Goal: Task Accomplishment & Management: Complete application form

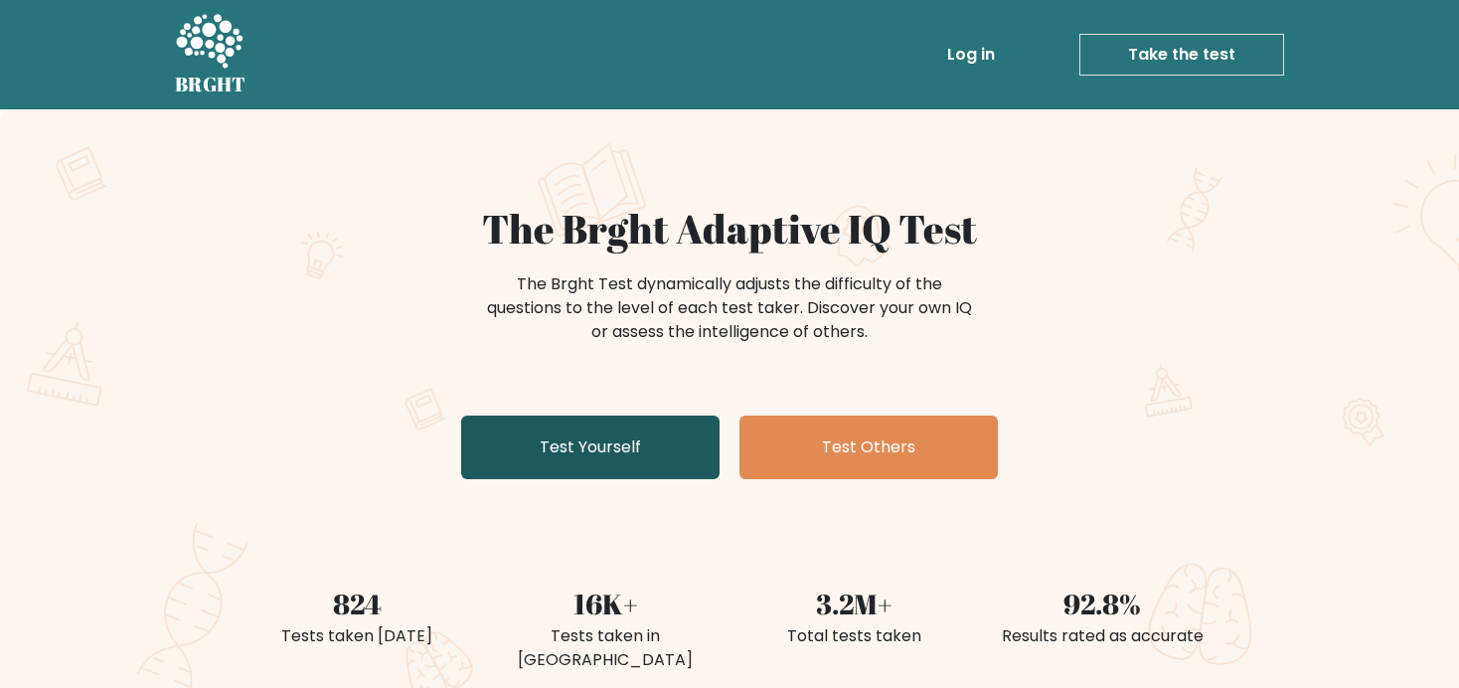
click at [615, 448] on link "Test Yourself" at bounding box center [590, 447] width 258 height 64
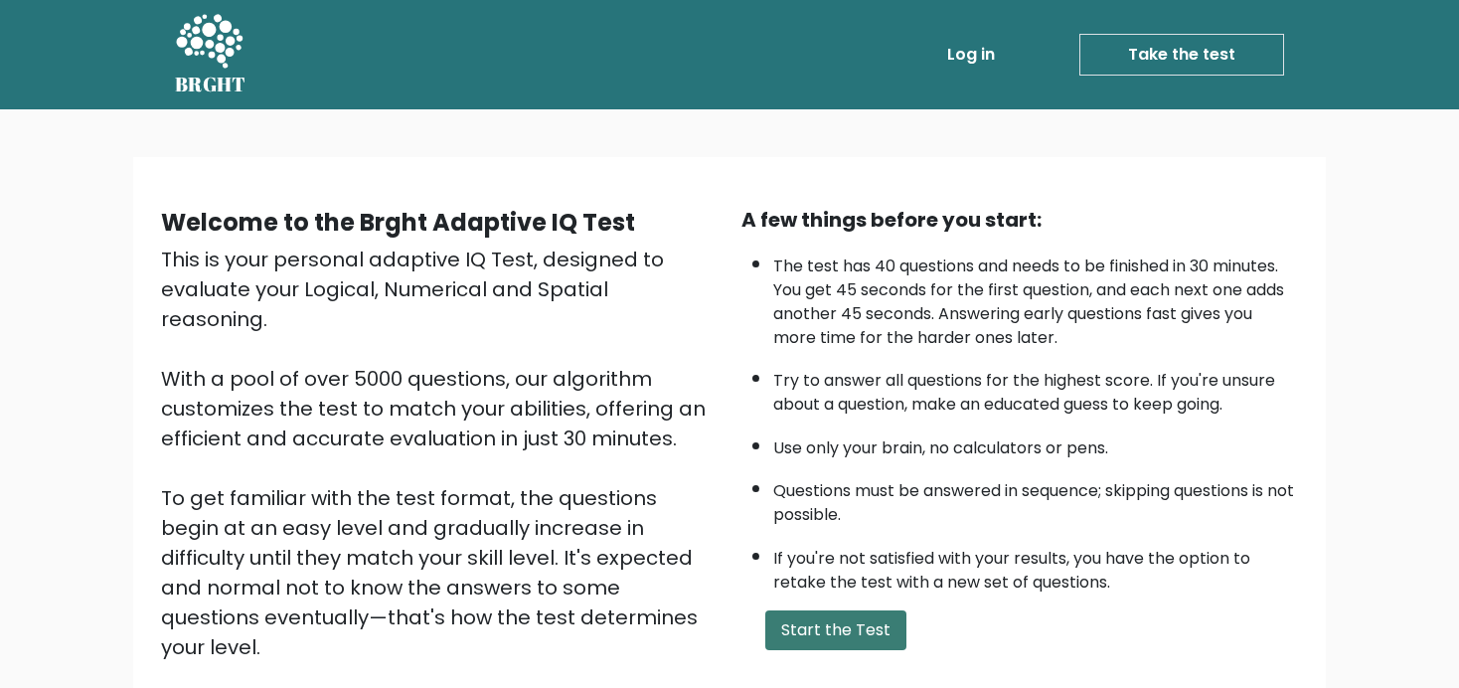
click at [821, 650] on button "Start the Test" at bounding box center [835, 630] width 141 height 40
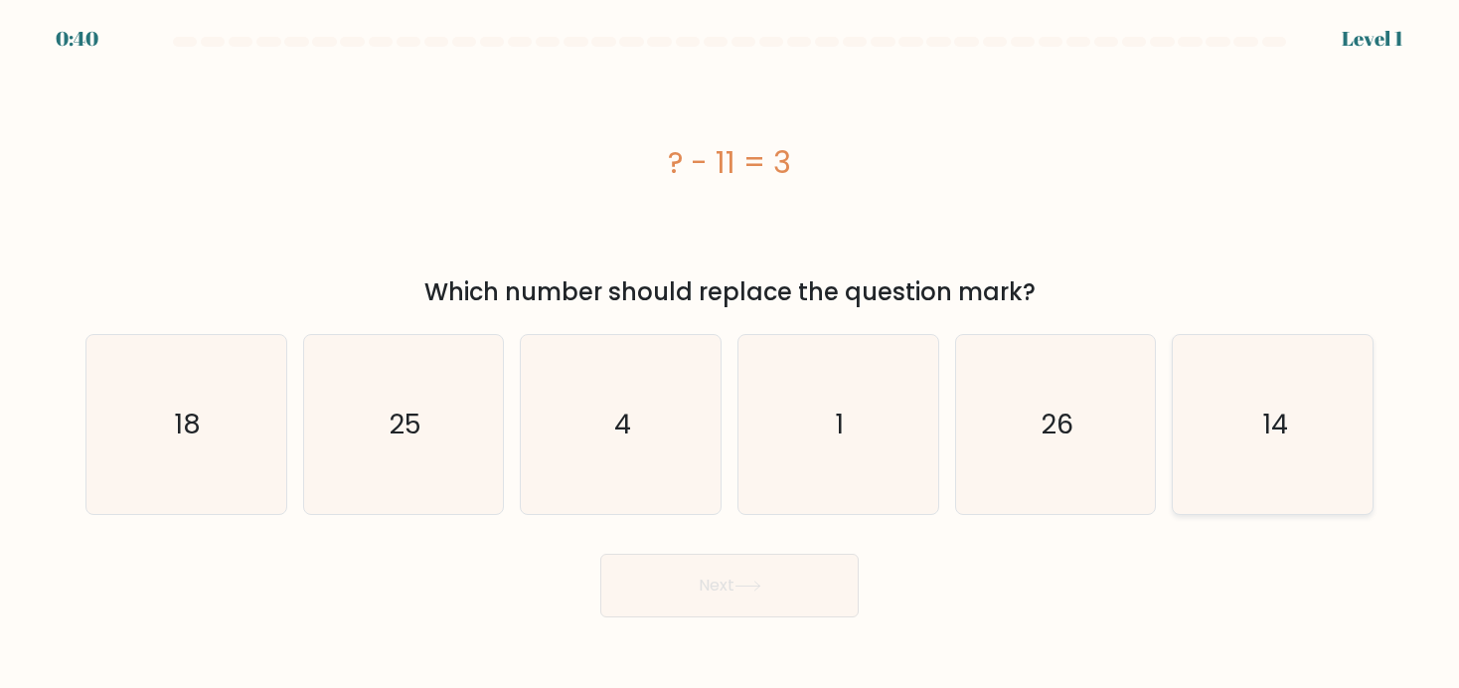
click at [1259, 402] on icon "14" at bounding box center [1273, 424] width 179 height 179
click at [730, 354] on input "f. 14" at bounding box center [729, 349] width 1 height 10
radio input "true"
click at [748, 591] on icon at bounding box center [747, 585] width 27 height 11
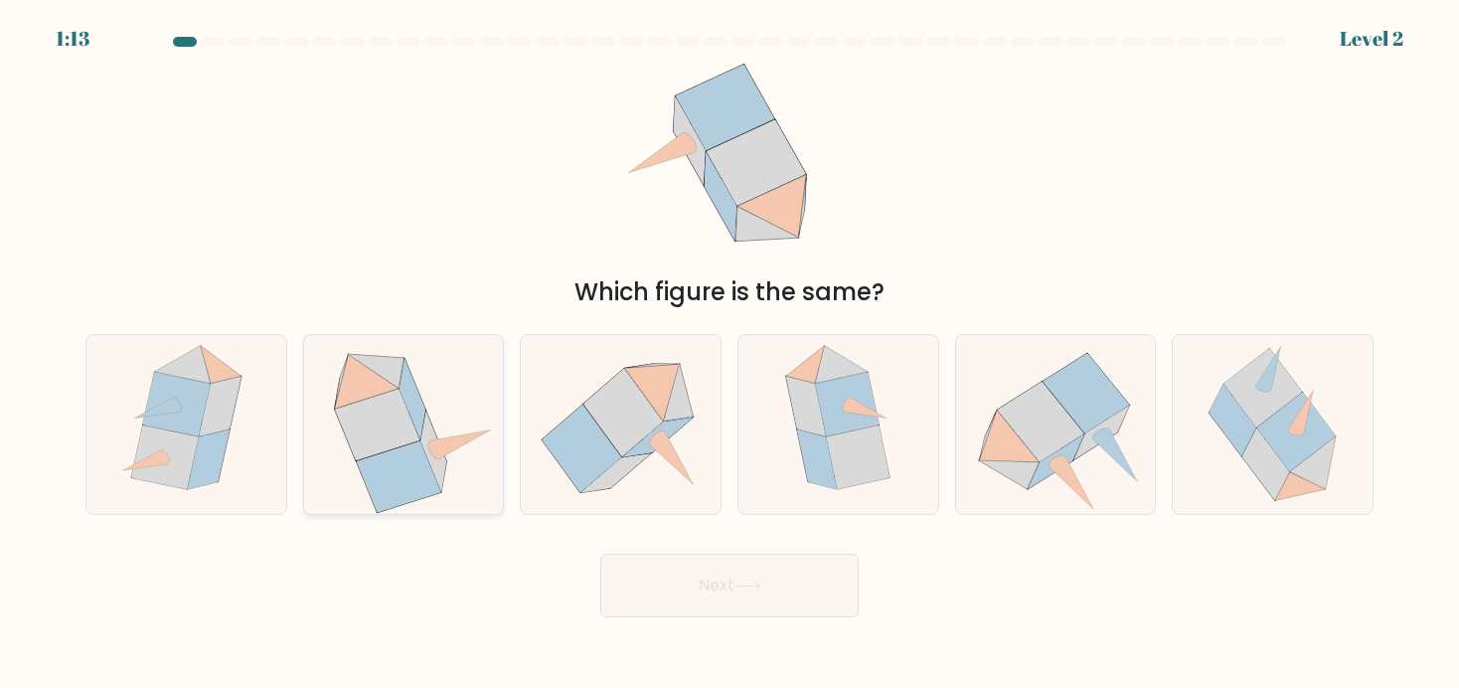
click at [433, 429] on icon at bounding box center [433, 451] width 26 height 81
click at [729, 354] on input "b." at bounding box center [729, 349] width 1 height 10
radio input "true"
click at [671, 578] on button "Next" at bounding box center [729, 586] width 258 height 64
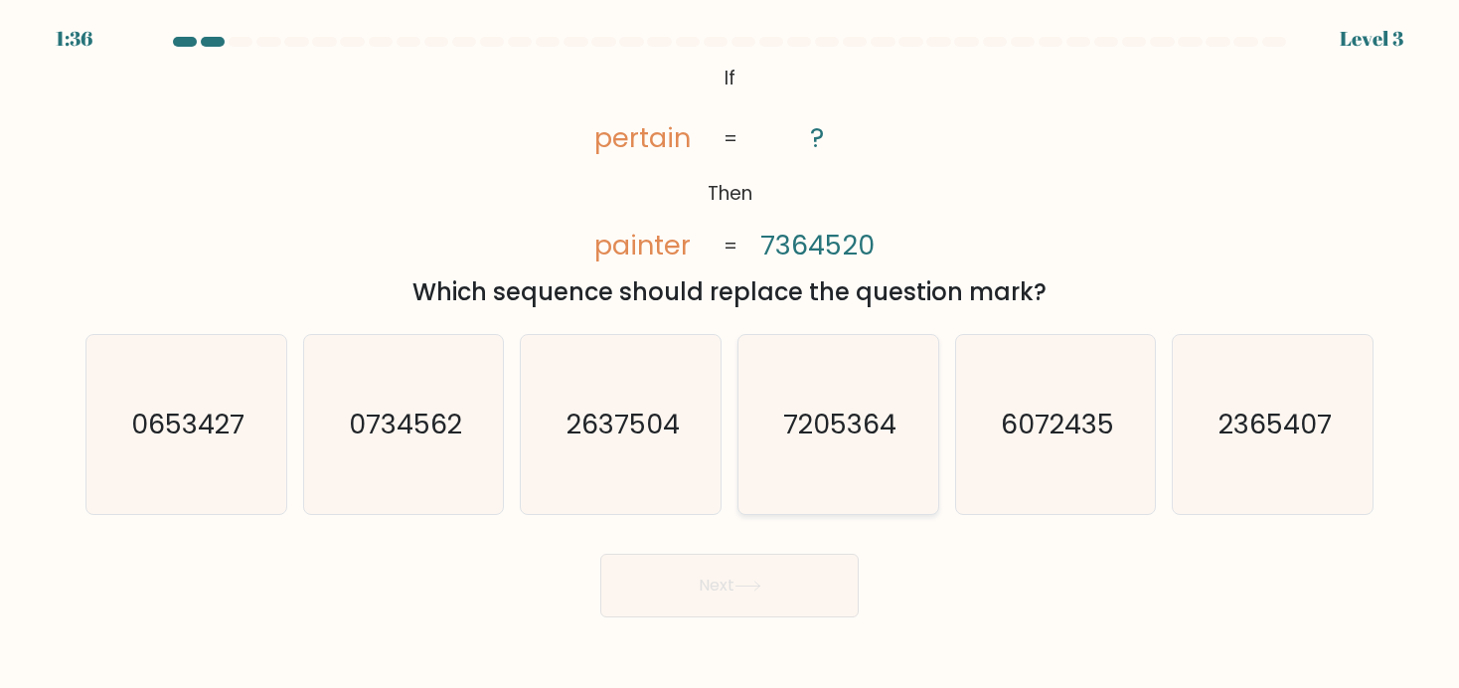
click at [892, 408] on text "7205364" at bounding box center [839, 423] width 113 height 37
click at [730, 354] on input "d. 7205364" at bounding box center [729, 349] width 1 height 10
radio input "true"
click at [761, 585] on icon at bounding box center [747, 585] width 27 height 11
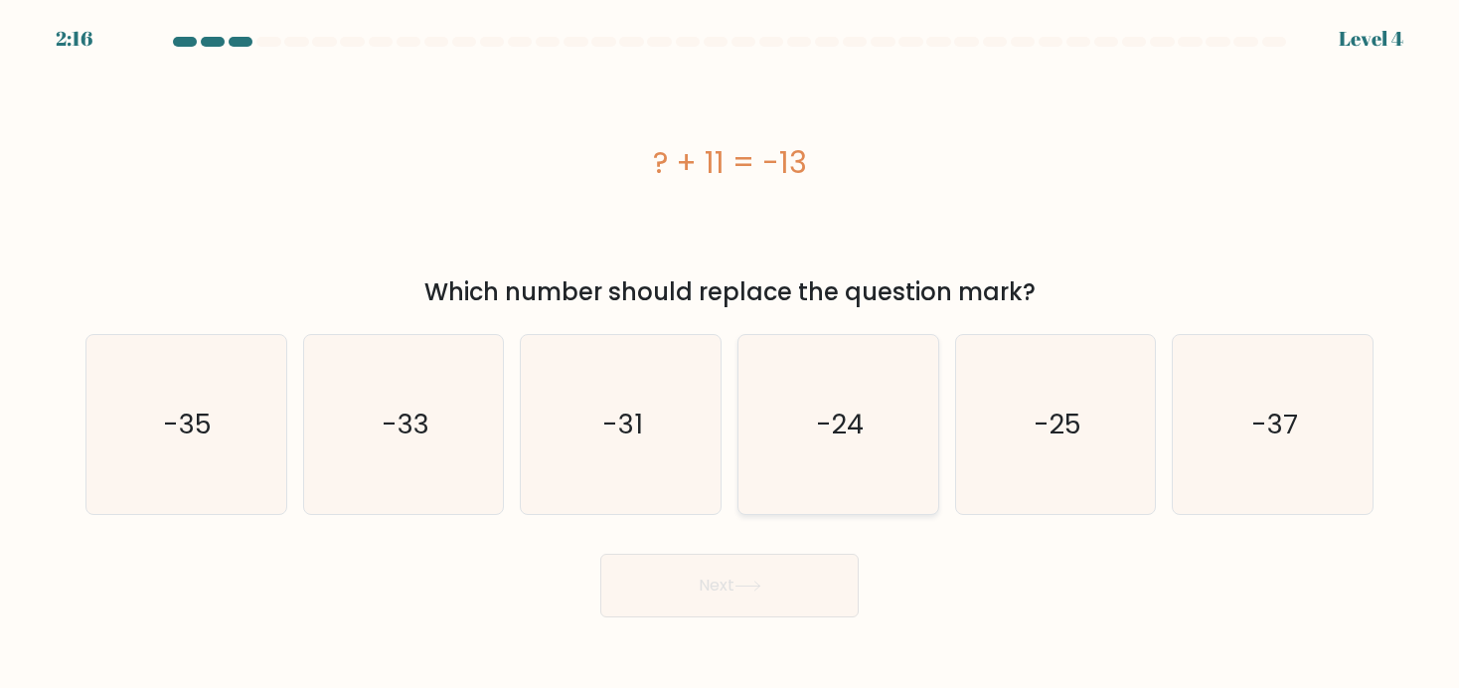
click at [845, 448] on icon "-24" at bounding box center [837, 424] width 179 height 179
click at [730, 354] on input "d. -24" at bounding box center [729, 349] width 1 height 10
radio input "true"
click at [745, 584] on icon at bounding box center [747, 585] width 27 height 11
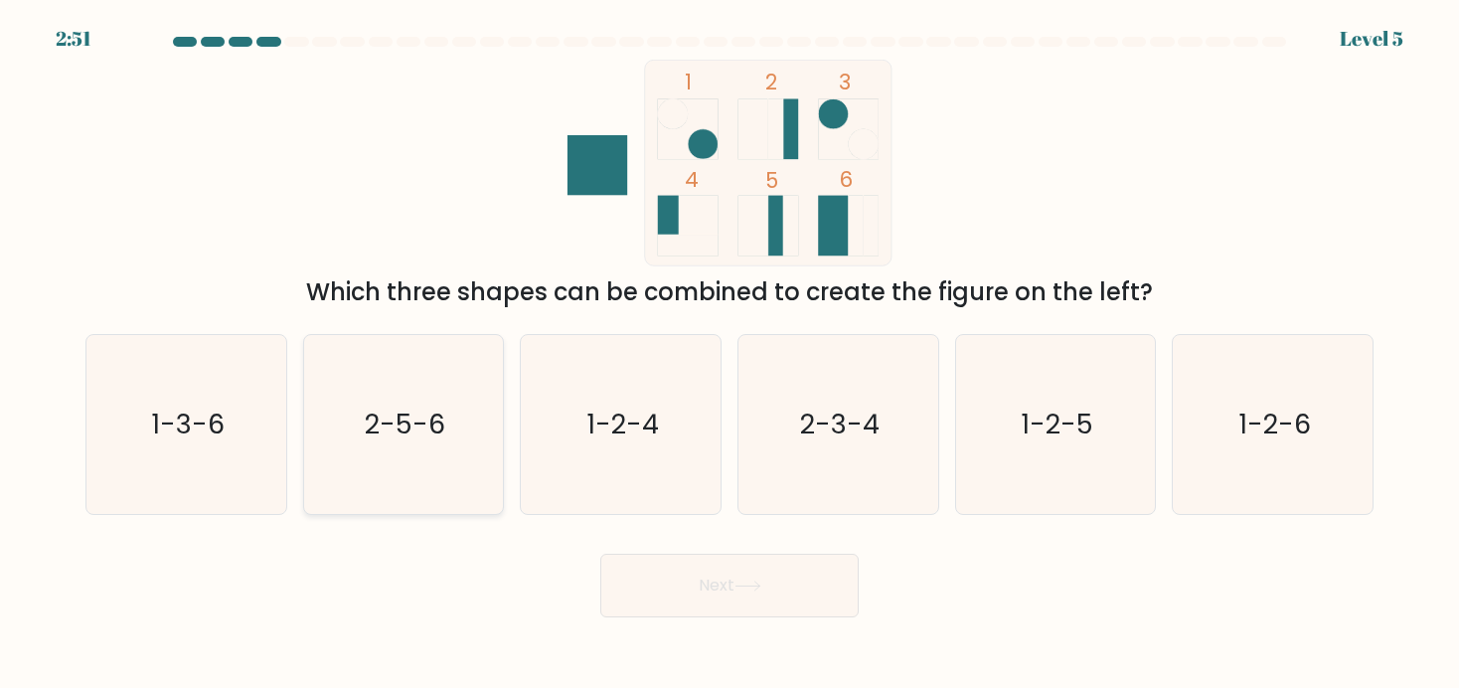
click at [419, 433] on text "2-5-6" at bounding box center [405, 423] width 81 height 37
click at [729, 354] on input "b. 2-5-6" at bounding box center [729, 349] width 1 height 10
radio input "true"
click at [675, 579] on button "Next" at bounding box center [729, 586] width 258 height 64
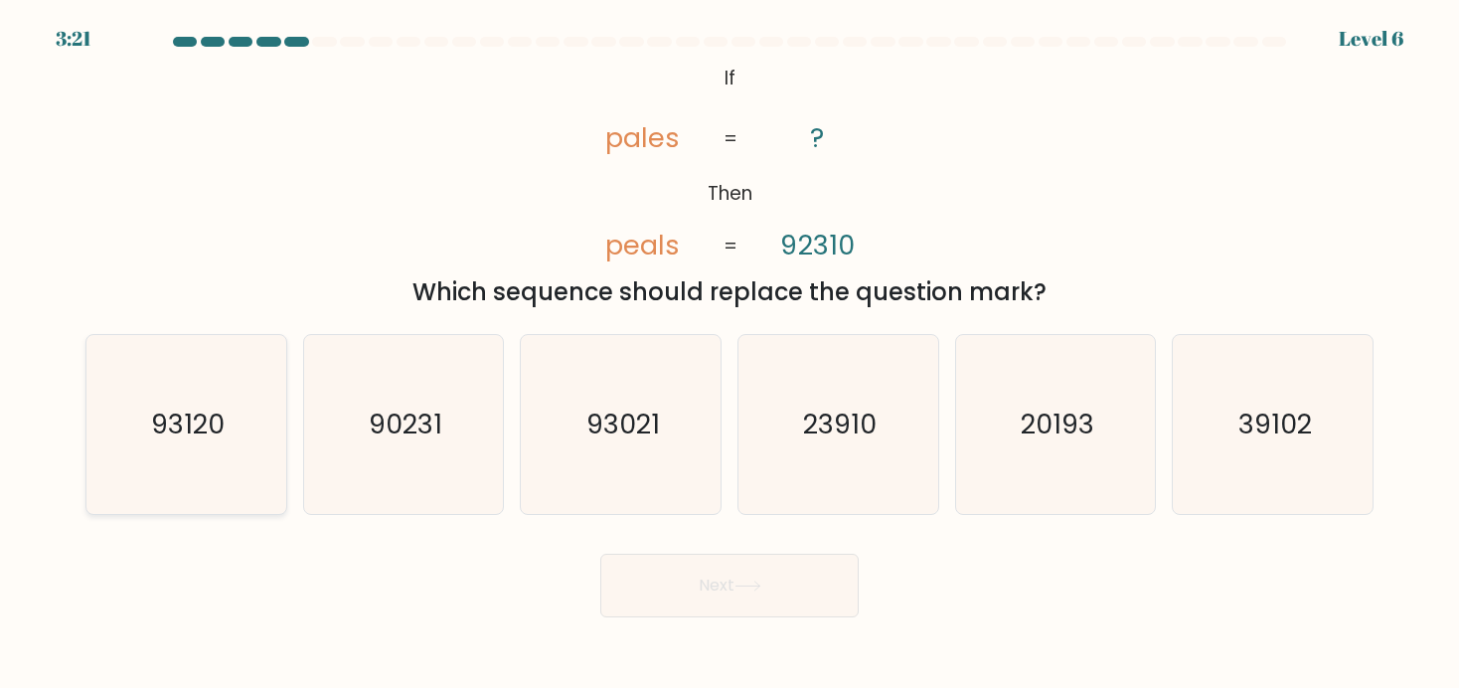
click at [242, 395] on icon "93120" at bounding box center [185, 424] width 179 height 179
click at [729, 354] on input "a. 93120" at bounding box center [729, 349] width 1 height 10
radio input "true"
click at [711, 592] on button "Next" at bounding box center [729, 586] width 258 height 64
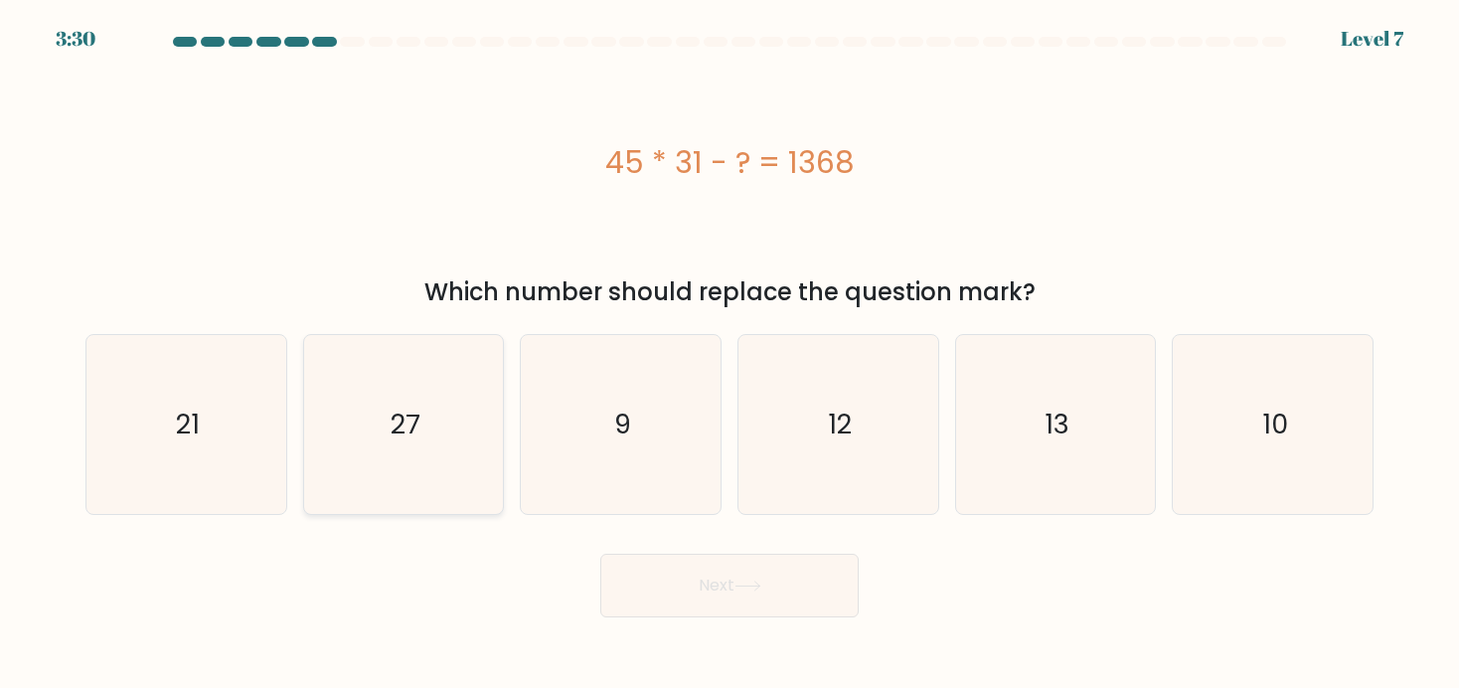
click at [419, 437] on icon "27" at bounding box center [403, 424] width 179 height 179
click at [729, 354] on input "b. 27" at bounding box center [729, 349] width 1 height 10
radio input "true"
click at [738, 588] on button "Next" at bounding box center [729, 586] width 258 height 64
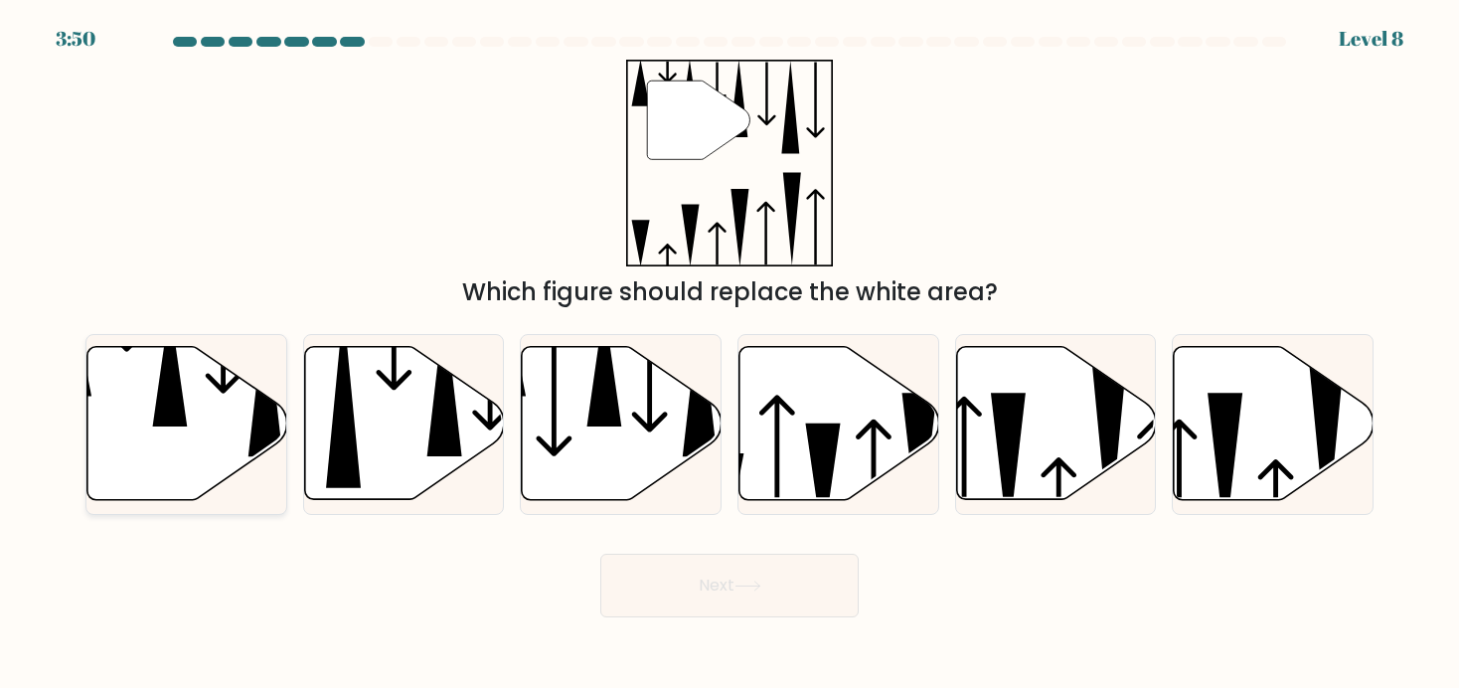
click at [142, 418] on icon at bounding box center [187, 423] width 200 height 153
click at [729, 354] on input "a." at bounding box center [729, 349] width 1 height 10
radio input "true"
click at [716, 581] on button "Next" at bounding box center [729, 586] width 258 height 64
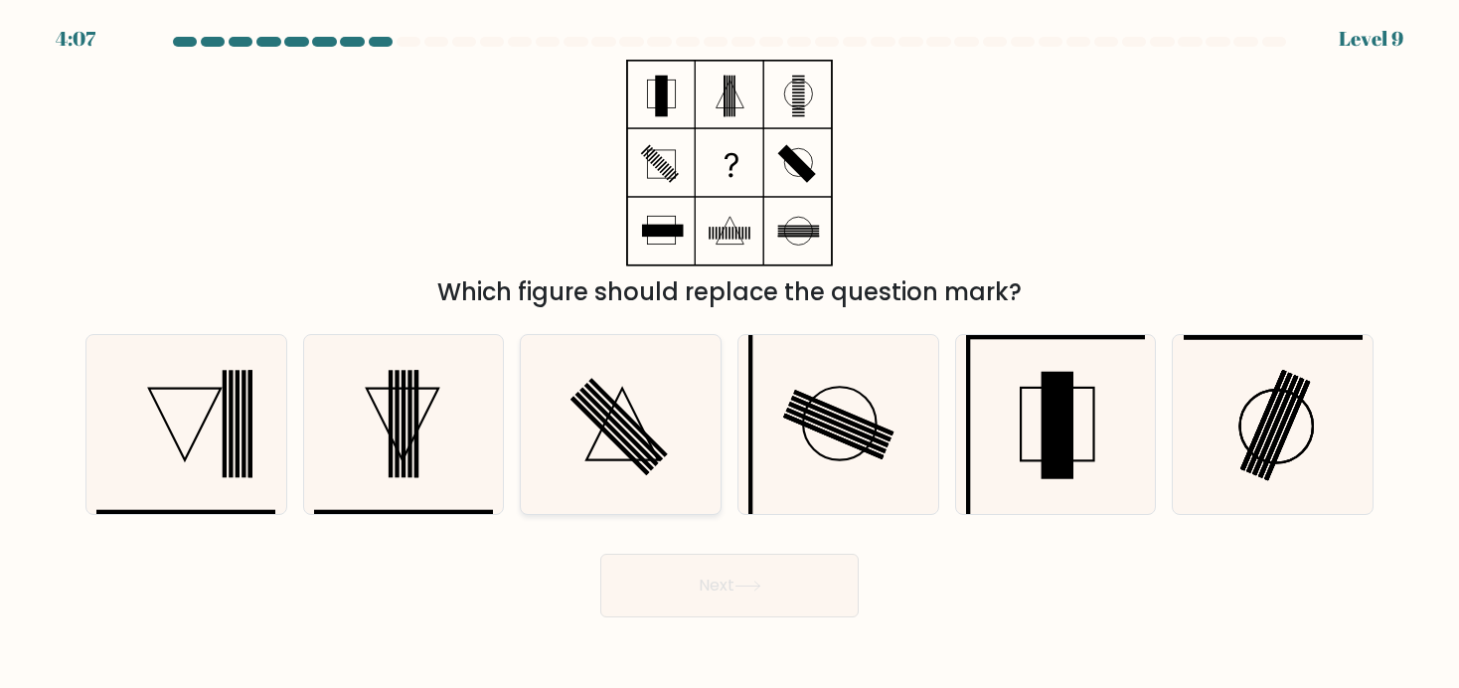
click at [638, 452] on rect at bounding box center [613, 431] width 79 height 79
click at [729, 354] on input "c." at bounding box center [729, 349] width 1 height 10
radio input "true"
click at [672, 592] on button "Next" at bounding box center [729, 586] width 258 height 64
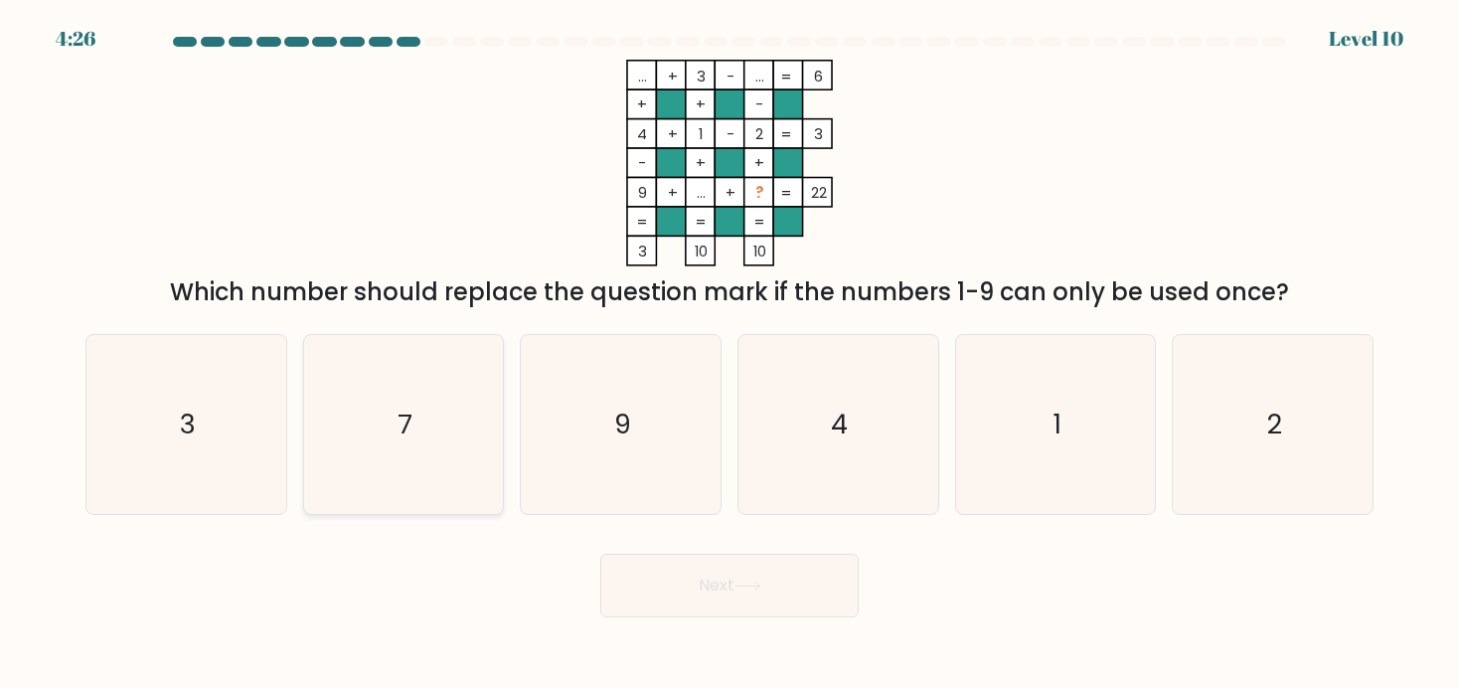
click at [442, 389] on icon "7" at bounding box center [403, 424] width 179 height 179
click at [729, 354] on input "b. 7" at bounding box center [729, 349] width 1 height 10
radio input "true"
click at [797, 601] on button "Next" at bounding box center [729, 586] width 258 height 64
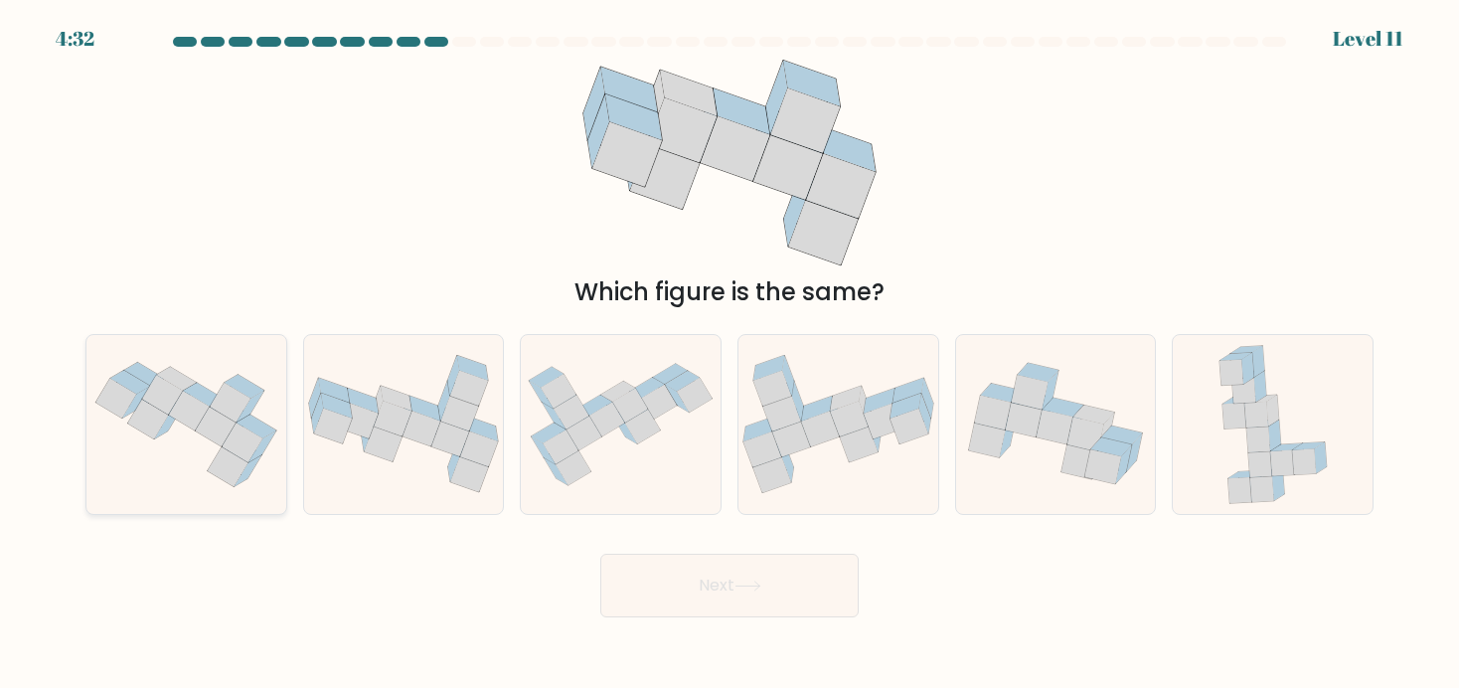
click at [223, 484] on icon at bounding box center [186, 424] width 200 height 149
click at [729, 354] on input "a." at bounding box center [729, 349] width 1 height 10
radio input "true"
click at [737, 594] on button "Next" at bounding box center [729, 586] width 258 height 64
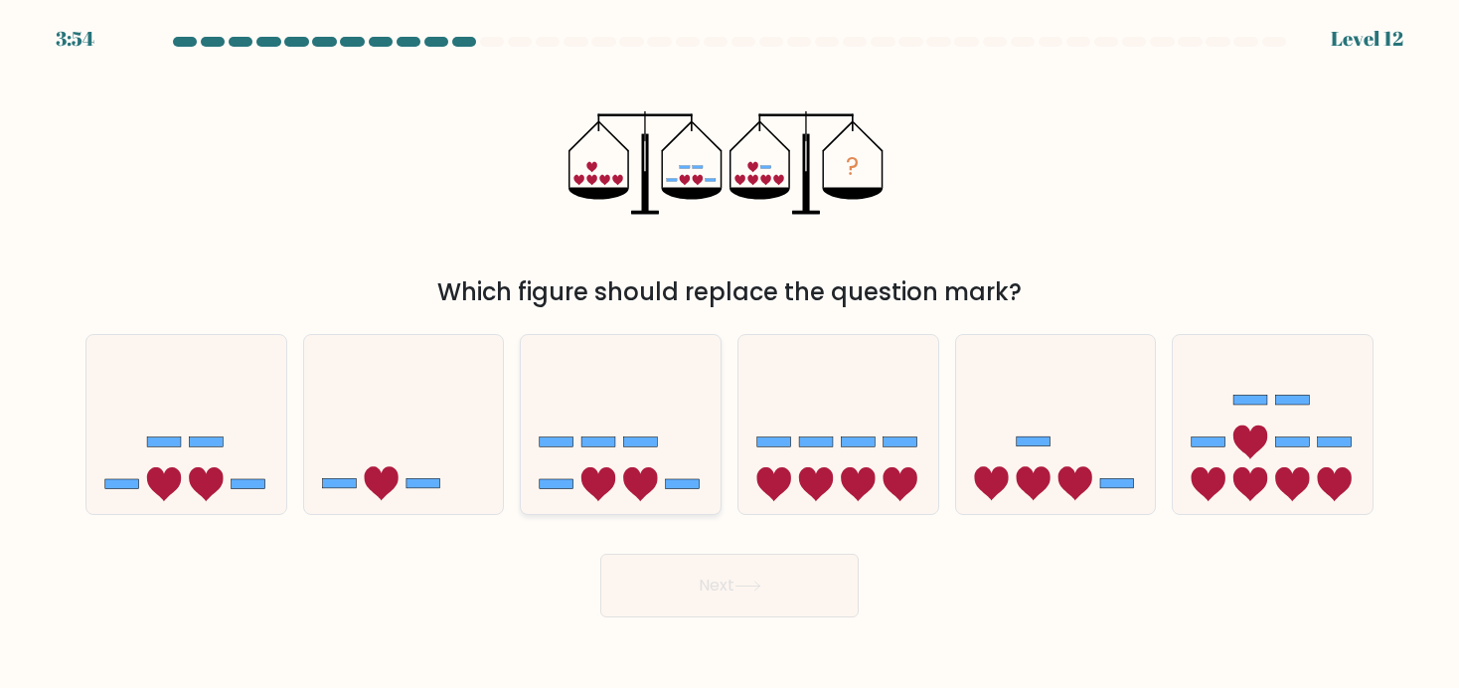
click at [637, 427] on icon at bounding box center [621, 423] width 200 height 165
click at [729, 354] on input "c." at bounding box center [729, 349] width 1 height 10
radio input "true"
click at [727, 591] on button "Next" at bounding box center [729, 586] width 258 height 64
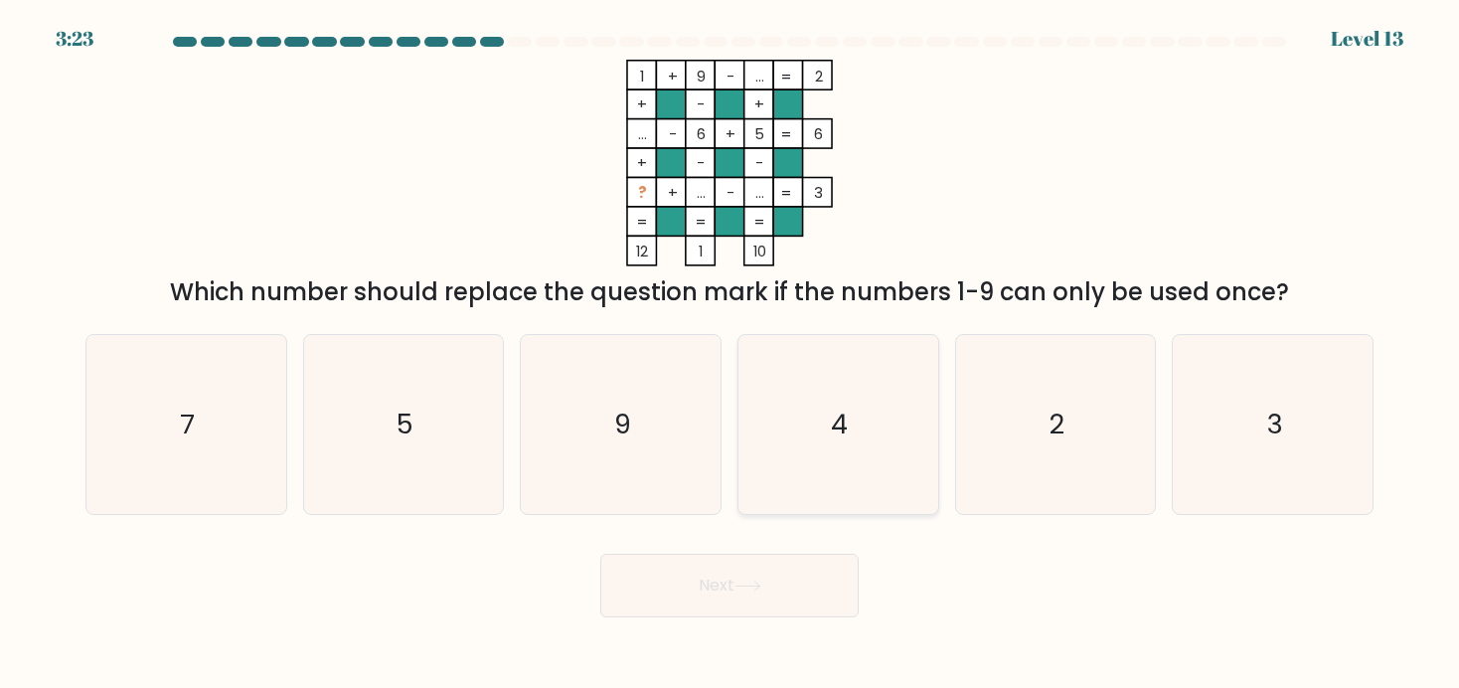
click at [876, 397] on icon "4" at bounding box center [837, 424] width 179 height 179
click at [730, 354] on input "d. 4" at bounding box center [729, 349] width 1 height 10
radio input "true"
click at [761, 596] on button "Next" at bounding box center [729, 586] width 258 height 64
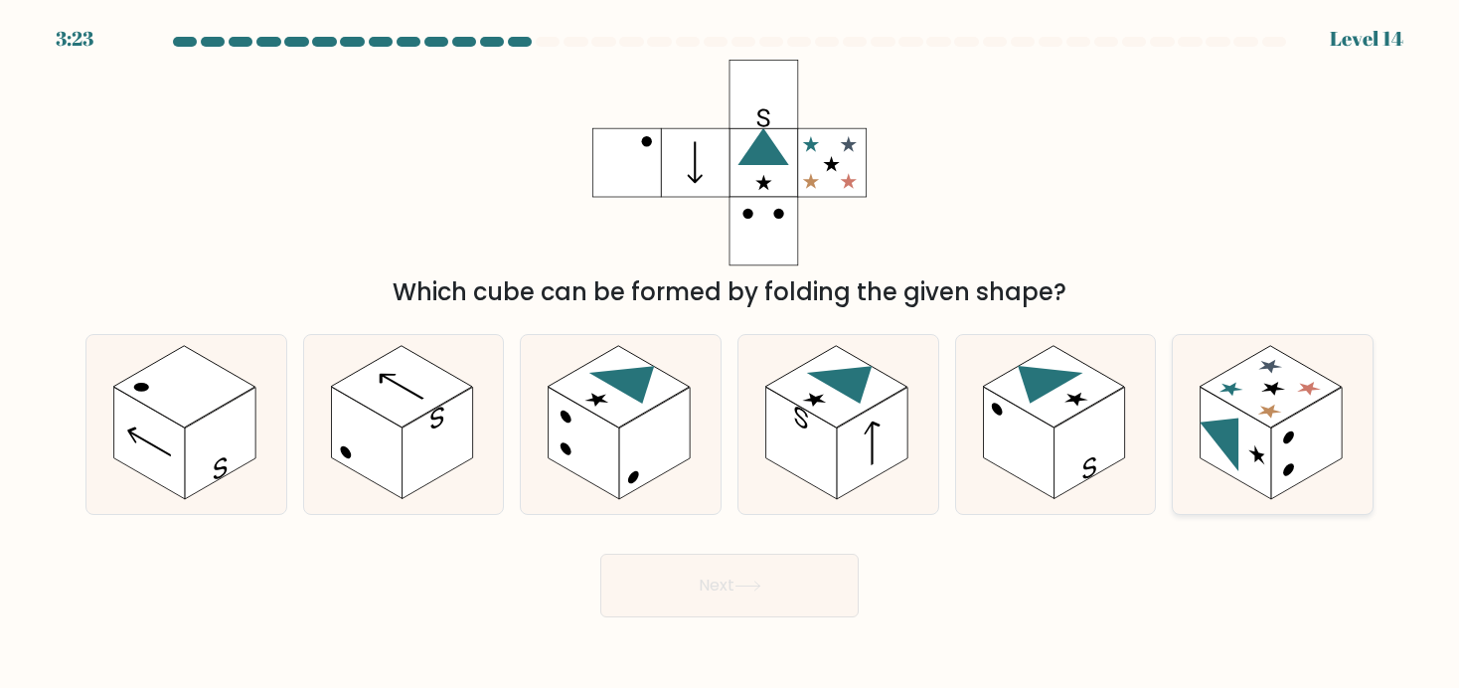
click at [1264, 434] on rect at bounding box center [1236, 442] width 71 height 111
click at [730, 354] on input "f." at bounding box center [729, 349] width 1 height 10
radio input "true"
click at [787, 578] on button "Next" at bounding box center [729, 586] width 258 height 64
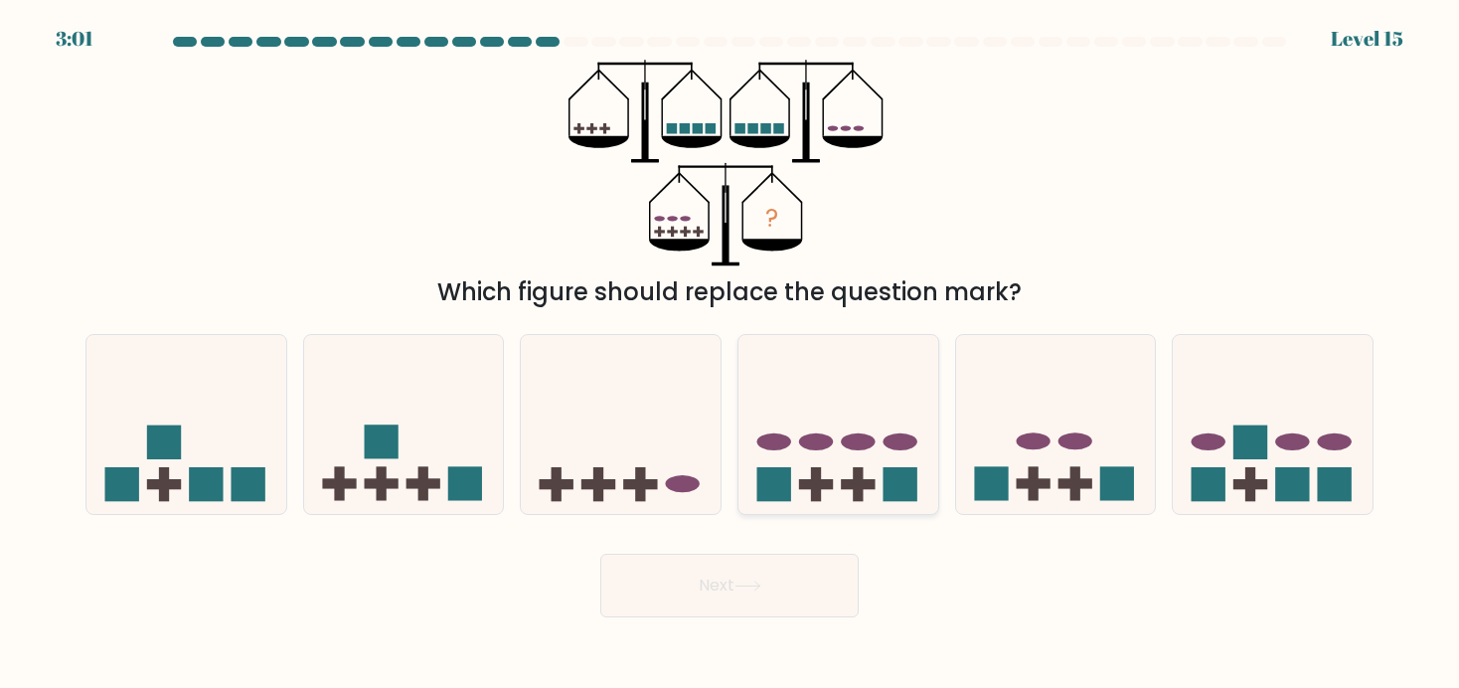
click at [856, 421] on icon at bounding box center [838, 423] width 200 height 165
click at [730, 354] on input "d." at bounding box center [729, 349] width 1 height 10
radio input "true"
click at [776, 593] on button "Next" at bounding box center [729, 586] width 258 height 64
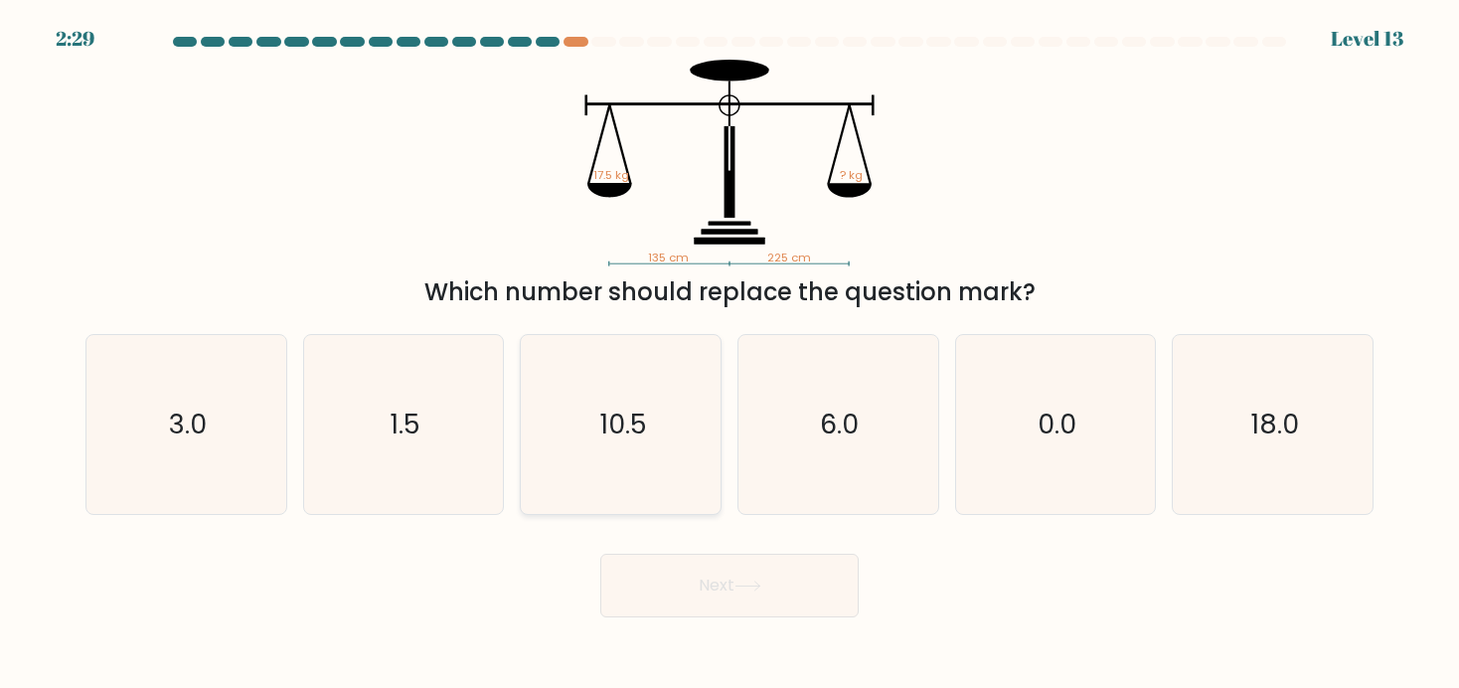
click at [650, 454] on icon "10.5" at bounding box center [621, 424] width 179 height 179
click at [729, 354] on input "c. 10.5" at bounding box center [729, 349] width 1 height 10
radio input "true"
click at [742, 589] on icon at bounding box center [747, 585] width 27 height 11
click at [713, 567] on button "Next" at bounding box center [729, 586] width 258 height 64
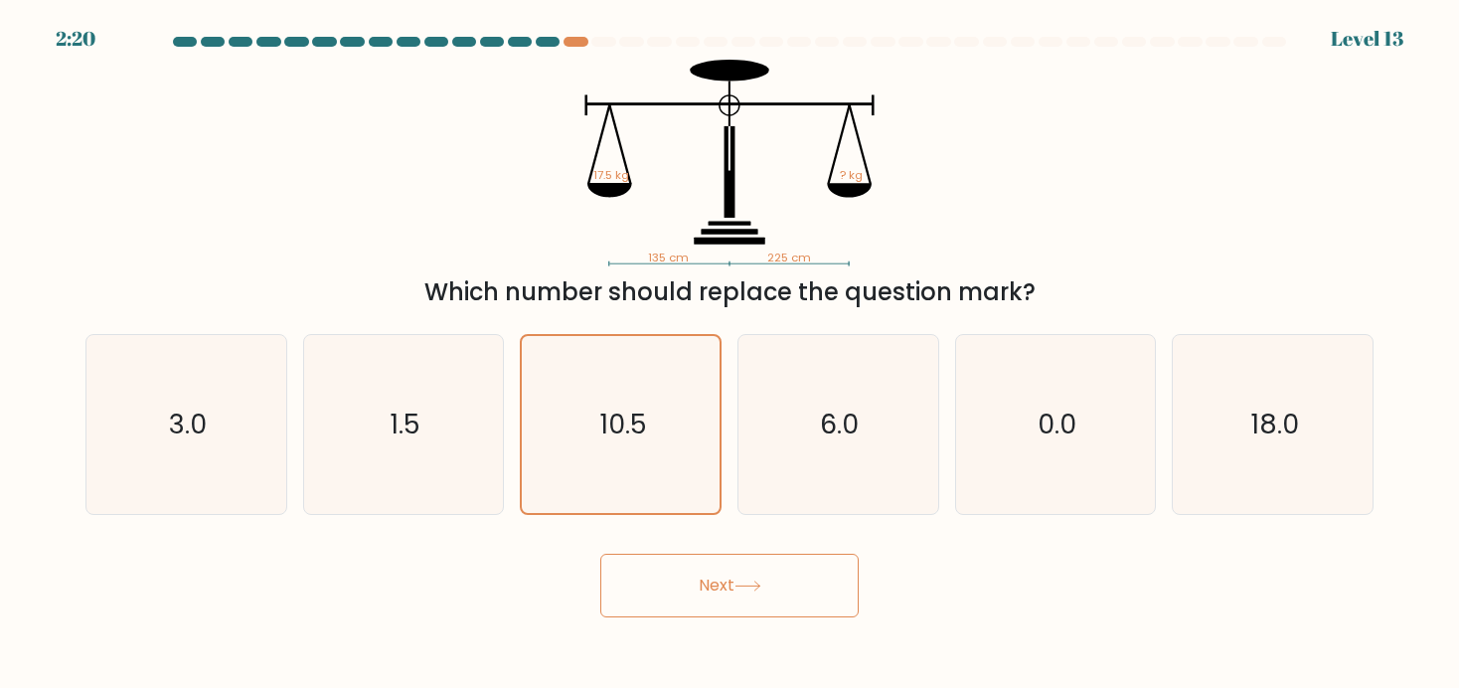
click at [743, 585] on icon at bounding box center [747, 585] width 27 height 11
click at [427, 141] on div "135 cm 225 cm 17.5 kg ? kg Which number should replace the question mark?" at bounding box center [730, 185] width 1312 height 250
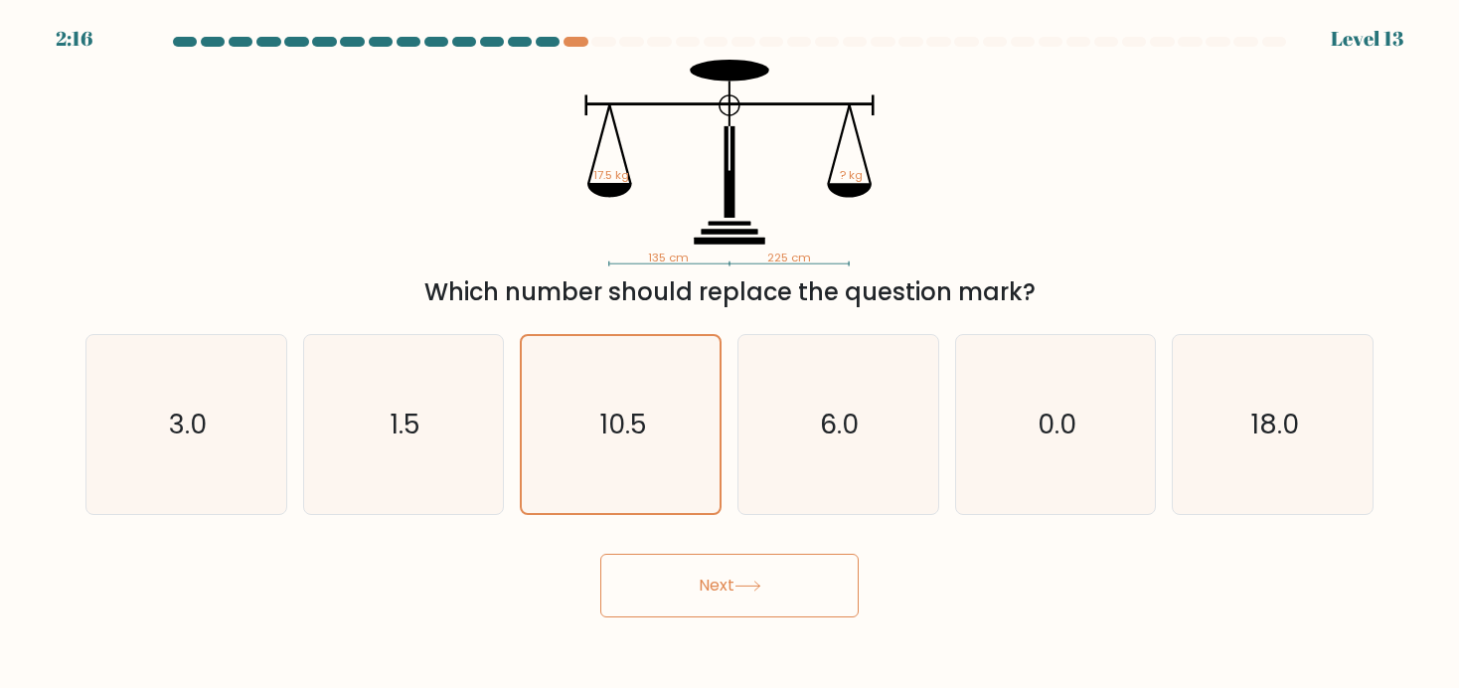
click at [736, 606] on button "Next" at bounding box center [729, 586] width 258 height 64
click at [753, 595] on button "Next" at bounding box center [729, 586] width 258 height 64
click at [638, 353] on icon "10.5" at bounding box center [621, 424] width 177 height 177
click at [783, 396] on icon "6.0" at bounding box center [837, 424] width 179 height 179
click at [614, 422] on text "10.5" at bounding box center [622, 423] width 48 height 37
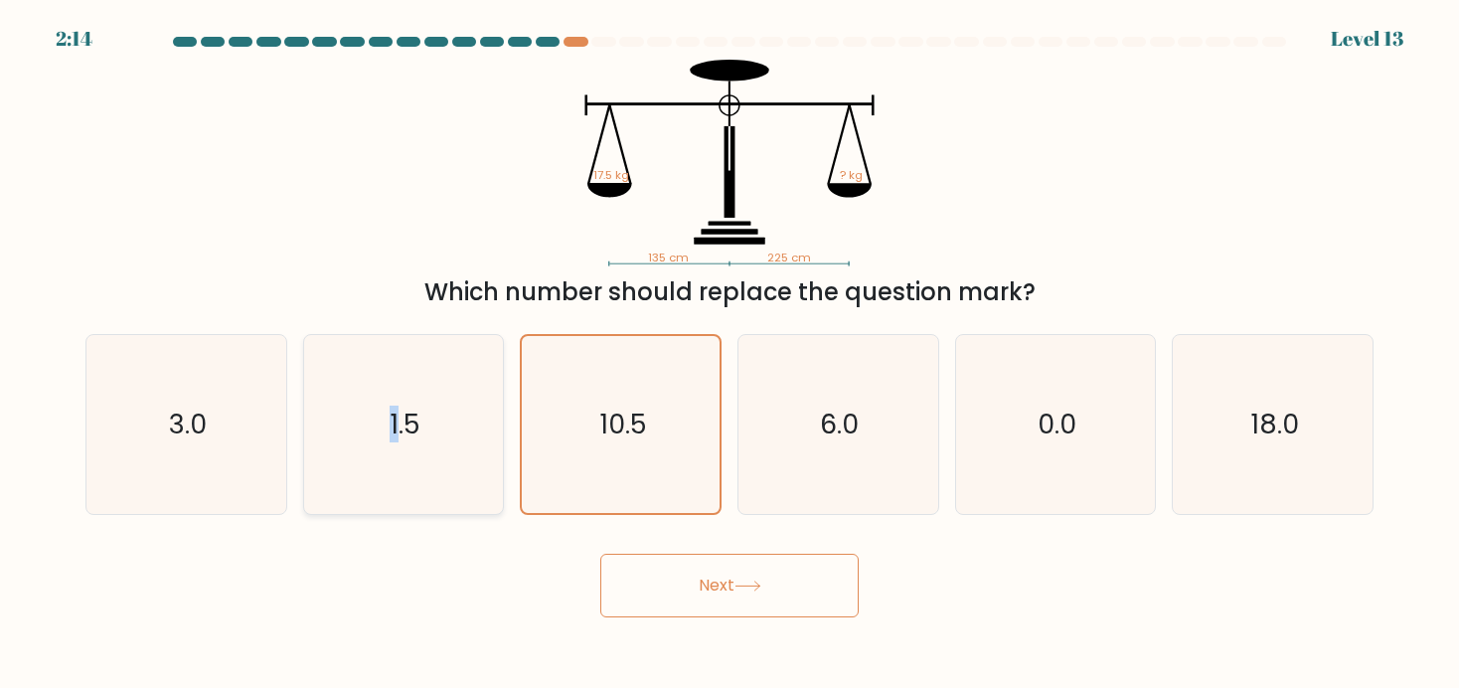
click at [395, 405] on text "1.5" at bounding box center [405, 423] width 31 height 37
click at [735, 397] on div "d. 6.0" at bounding box center [838, 424] width 218 height 181
click at [714, 591] on button "Next" at bounding box center [729, 586] width 258 height 64
click at [714, 590] on button "Next" at bounding box center [729, 586] width 258 height 64
click at [714, 587] on button "Next" at bounding box center [729, 586] width 258 height 64
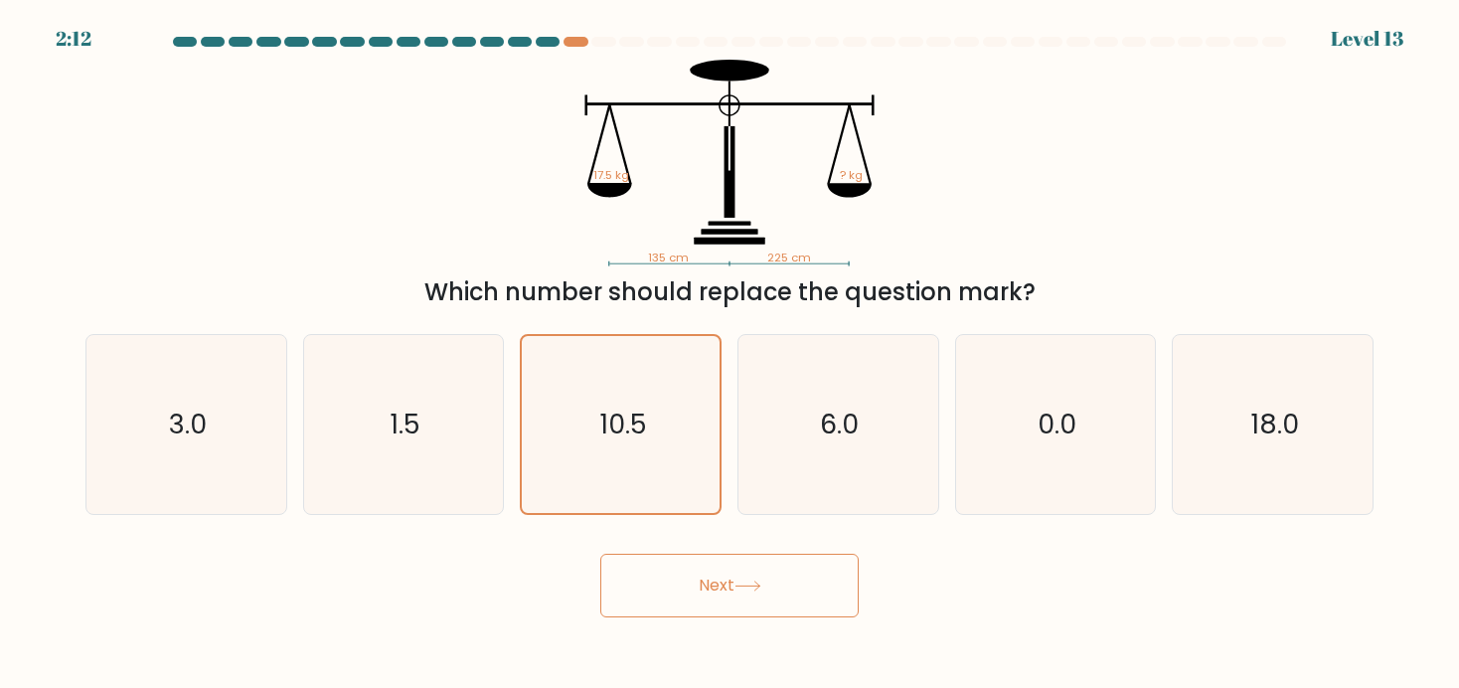
click at [714, 587] on button "Next" at bounding box center [729, 586] width 258 height 64
click at [629, 410] on text "10.5" at bounding box center [622, 423] width 48 height 37
click at [729, 354] on input "c. 10.5" at bounding box center [729, 349] width 1 height 10
radio input "true"
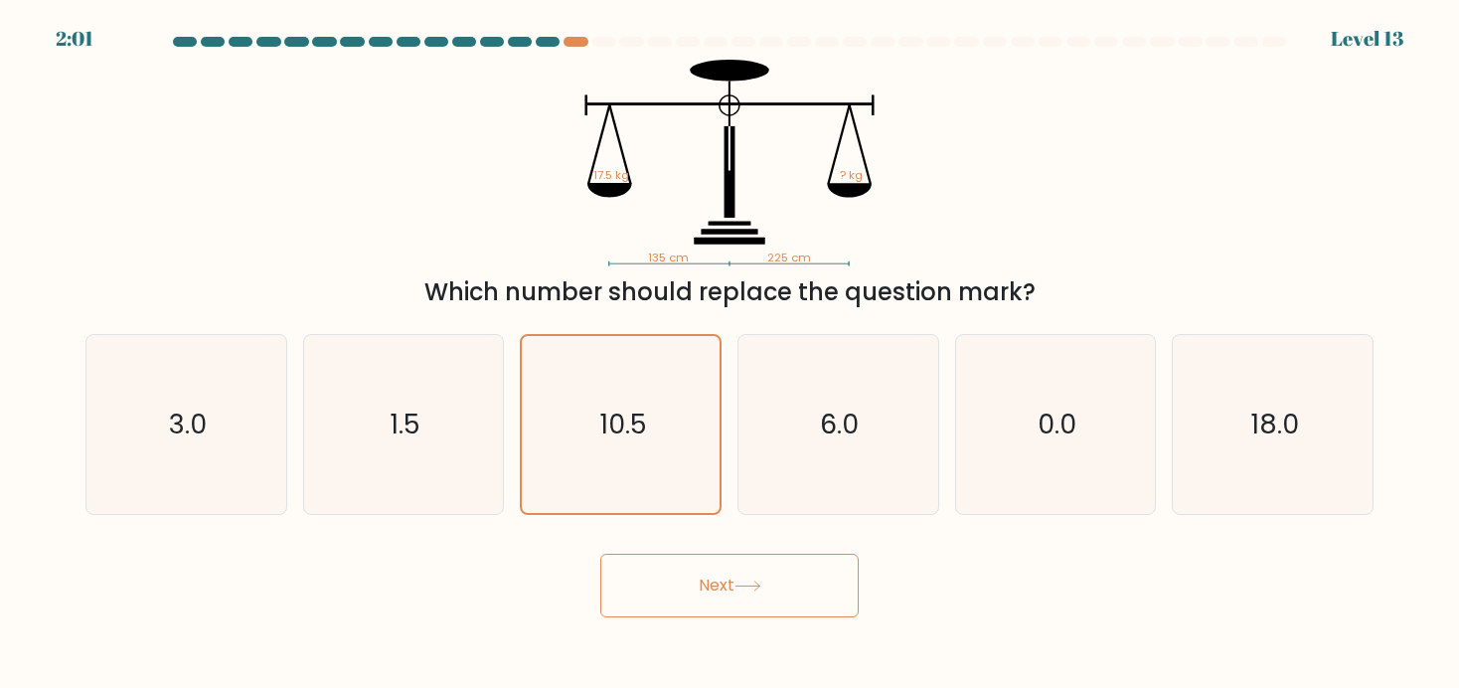
click at [733, 541] on div "Next" at bounding box center [730, 578] width 1312 height 79
click at [737, 593] on button "Next" at bounding box center [729, 586] width 258 height 64
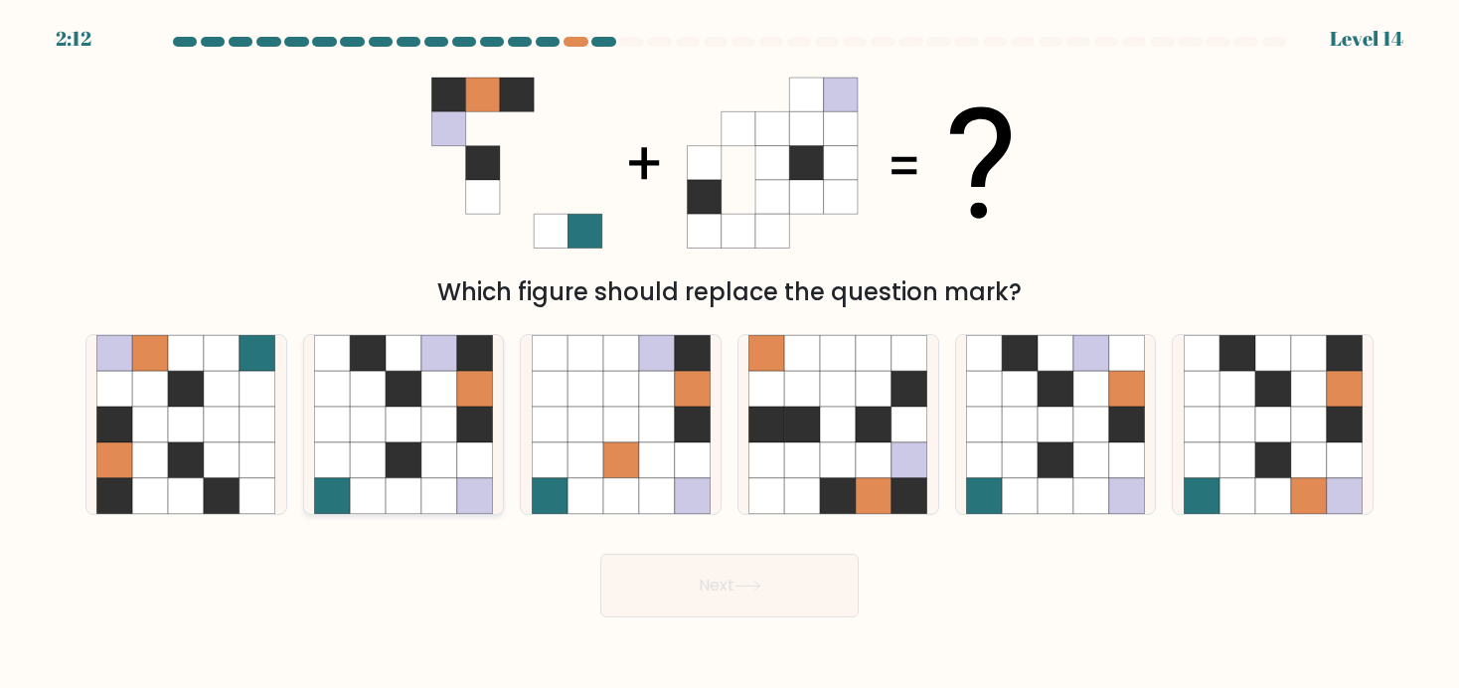
click at [424, 427] on icon at bounding box center [439, 424] width 36 height 36
click at [729, 354] on input "b." at bounding box center [729, 349] width 1 height 10
radio input "true"
click at [694, 588] on button "Next" at bounding box center [729, 586] width 258 height 64
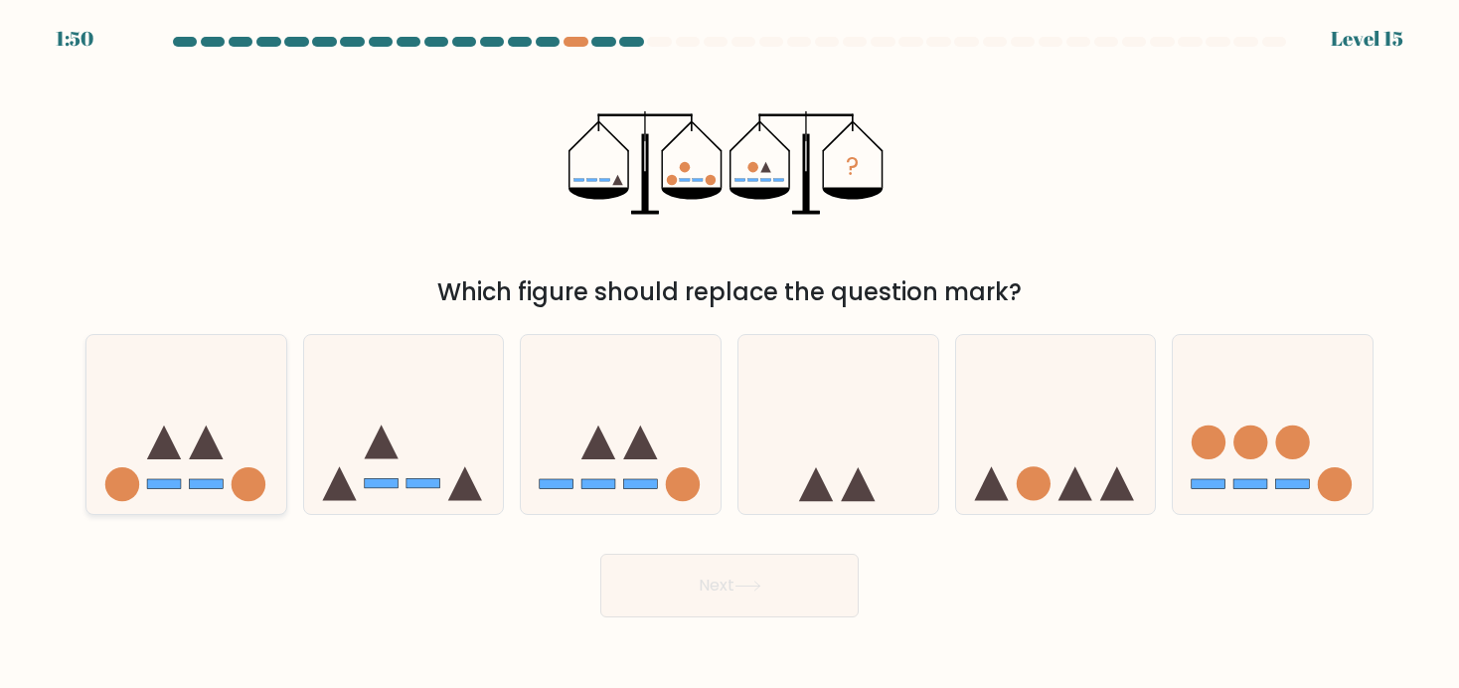
click at [184, 402] on icon at bounding box center [186, 423] width 200 height 165
click at [221, 422] on icon at bounding box center [186, 423] width 200 height 165
click at [217, 455] on icon at bounding box center [206, 442] width 34 height 34
click at [173, 376] on icon at bounding box center [186, 423] width 200 height 165
click at [729, 354] on input "a." at bounding box center [729, 349] width 1 height 10
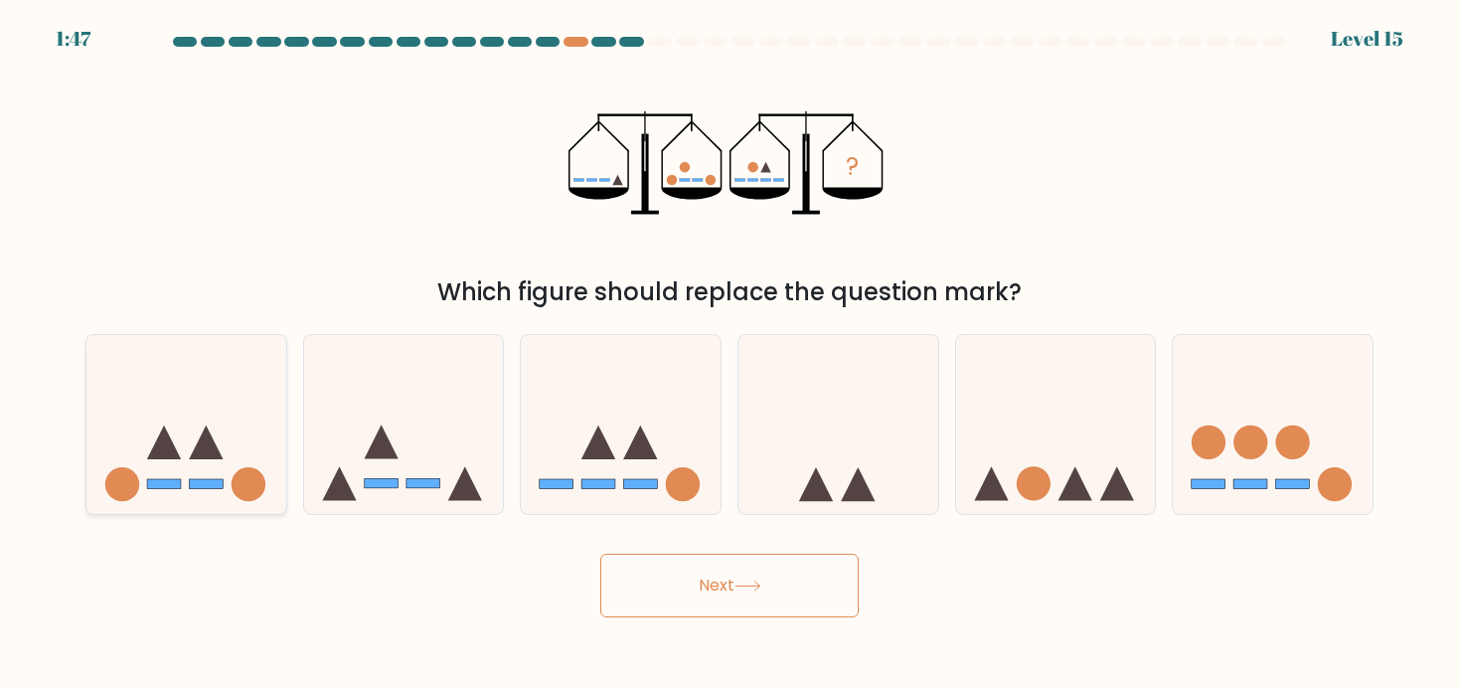
radio input "true"
click at [706, 594] on button "Next" at bounding box center [729, 586] width 258 height 64
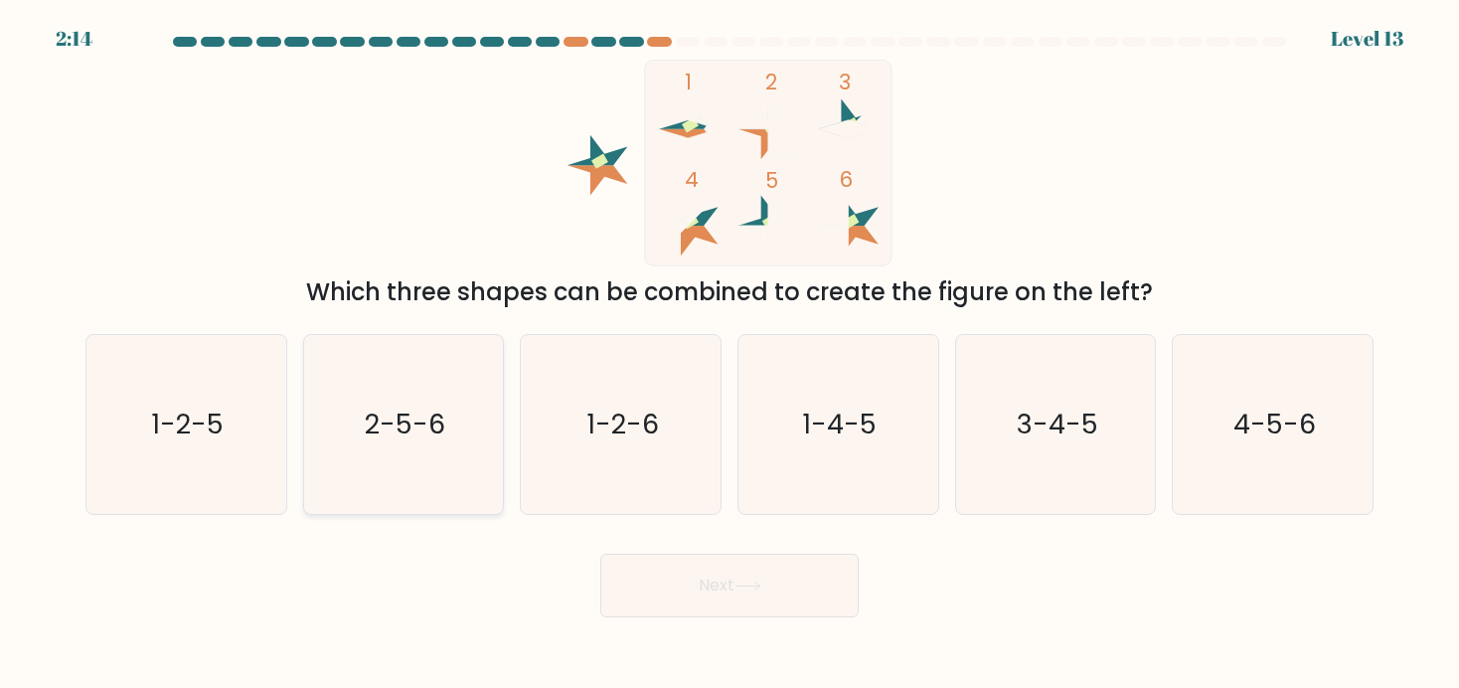
click at [403, 340] on icon "2-5-6" at bounding box center [403, 424] width 179 height 179
click at [729, 344] on input "b. 2-5-6" at bounding box center [729, 349] width 1 height 10
radio input "true"
click at [686, 591] on button "Next" at bounding box center [729, 586] width 258 height 64
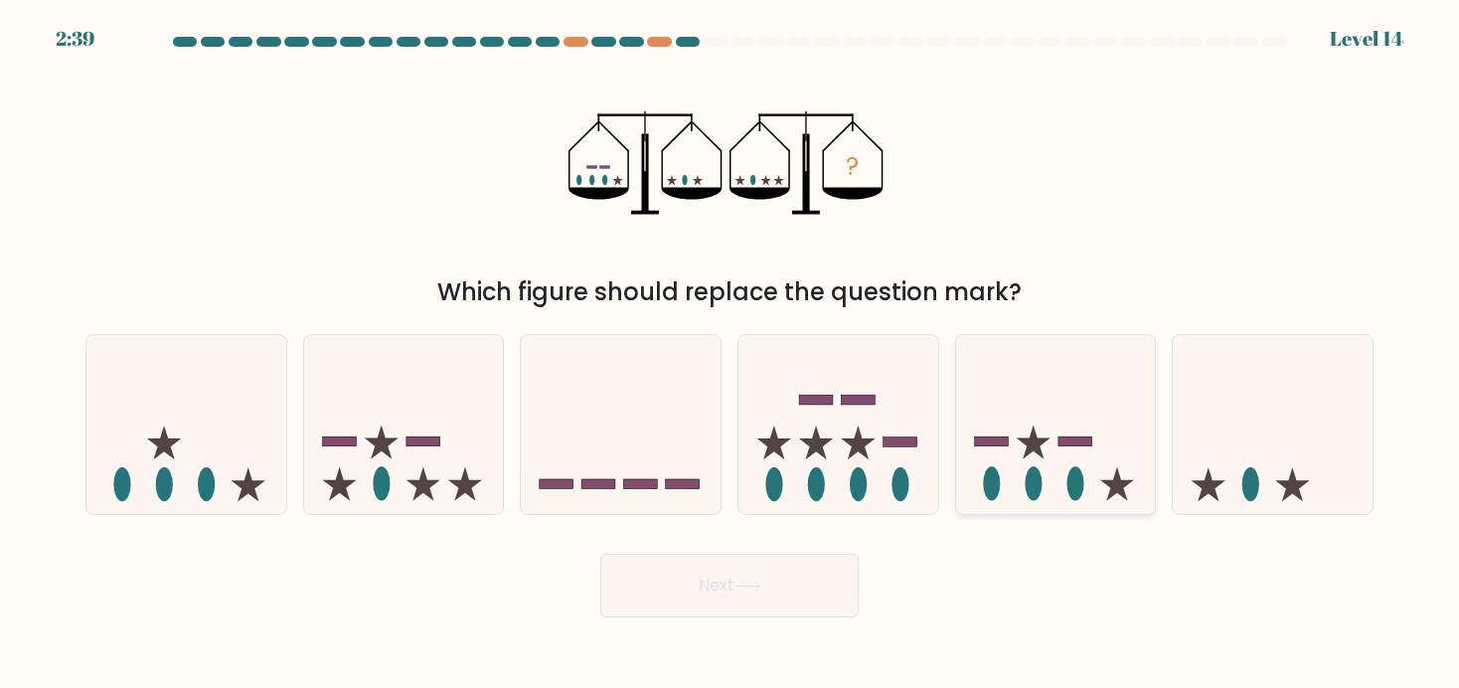
click at [1079, 423] on icon at bounding box center [1056, 423] width 200 height 165
click at [730, 354] on input "e." at bounding box center [729, 349] width 1 height 10
radio input "true"
click at [741, 584] on icon at bounding box center [747, 585] width 27 height 11
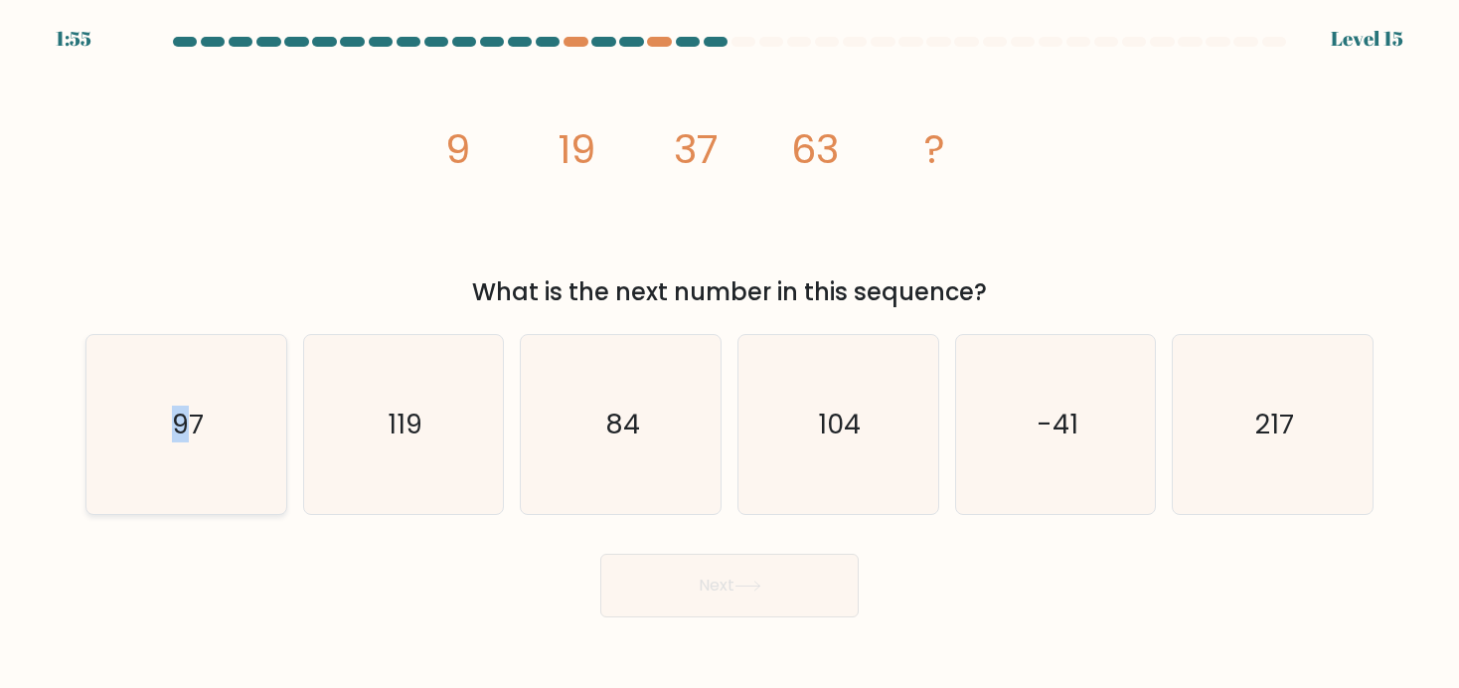
click at [182, 432] on text "97" at bounding box center [188, 423] width 32 height 37
click at [119, 432] on icon "97" at bounding box center [185, 424] width 179 height 179
click at [729, 354] on input "a. 97" at bounding box center [729, 349] width 1 height 10
radio input "true"
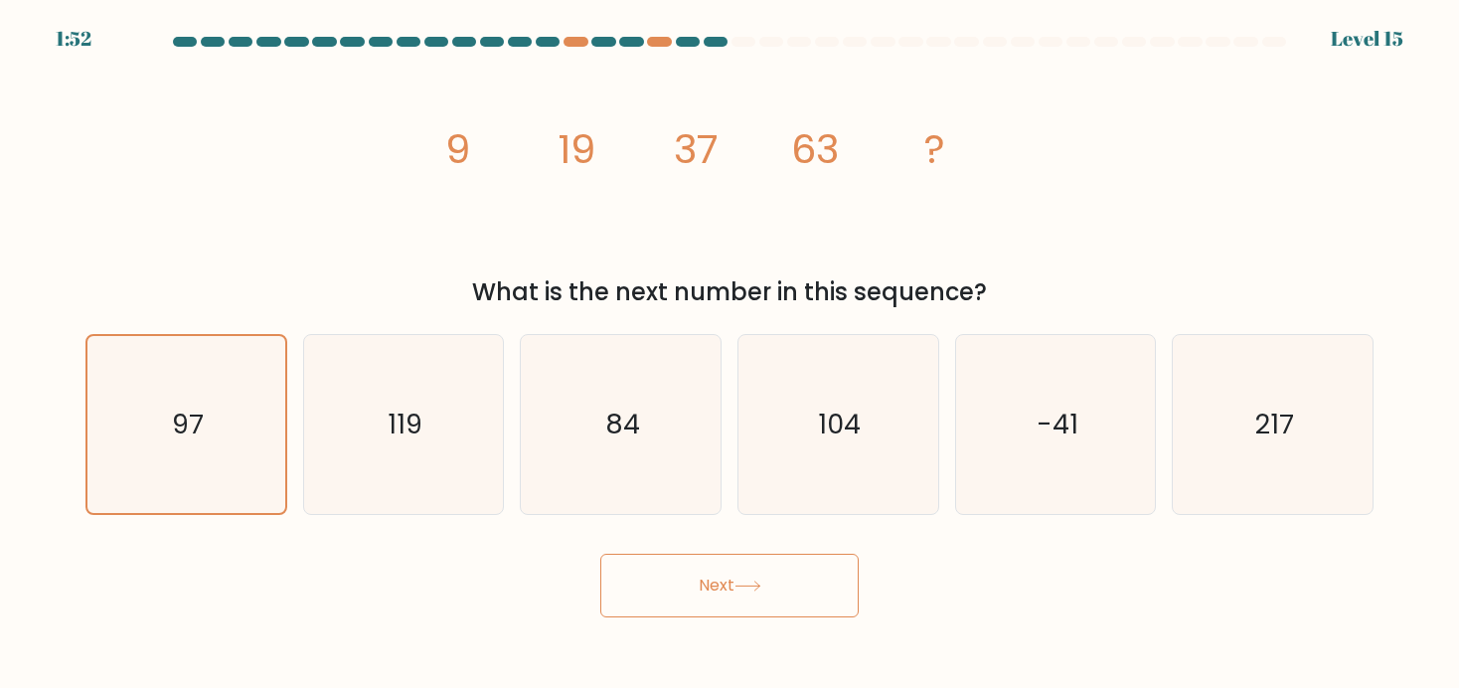
click at [756, 605] on button "Next" at bounding box center [729, 586] width 258 height 64
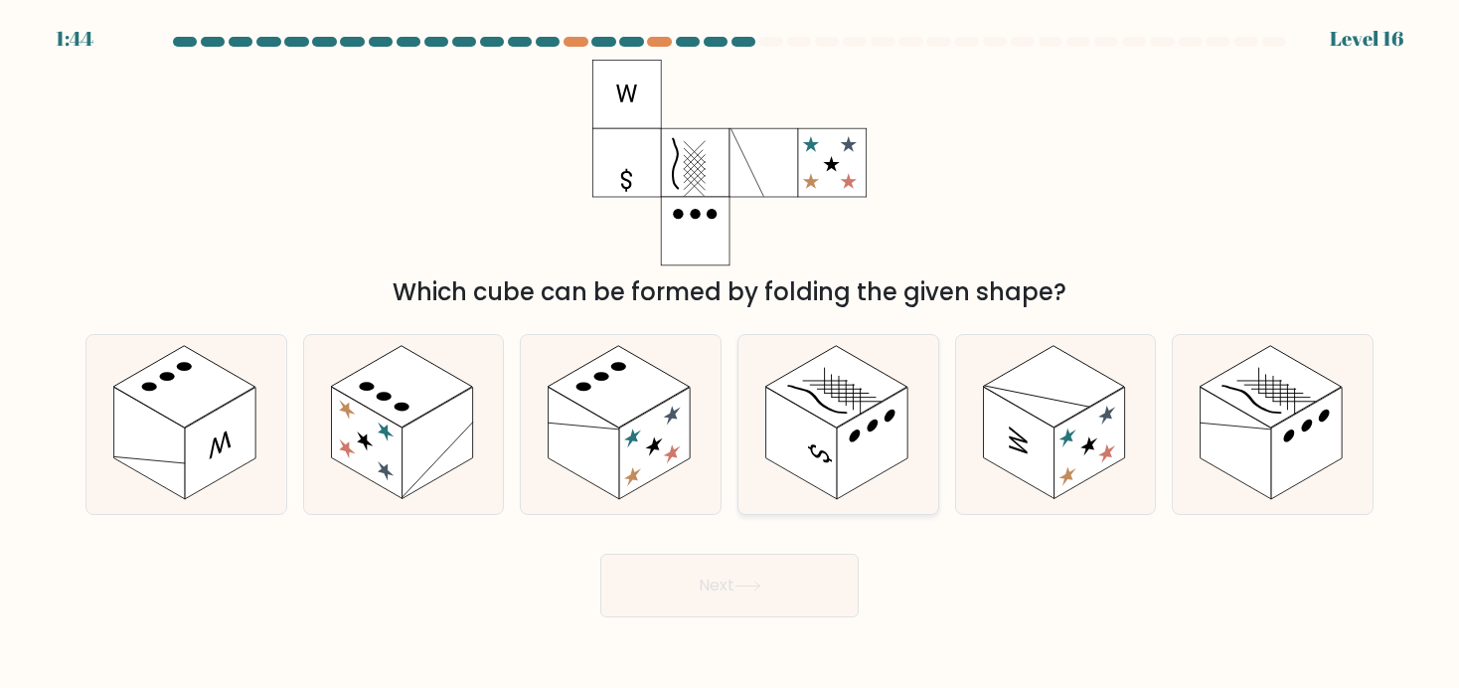
click at [875, 467] on rect at bounding box center [872, 442] width 71 height 111
click at [730, 354] on input "d." at bounding box center [729, 349] width 1 height 10
radio input "true"
click at [775, 588] on button "Next" at bounding box center [729, 586] width 258 height 64
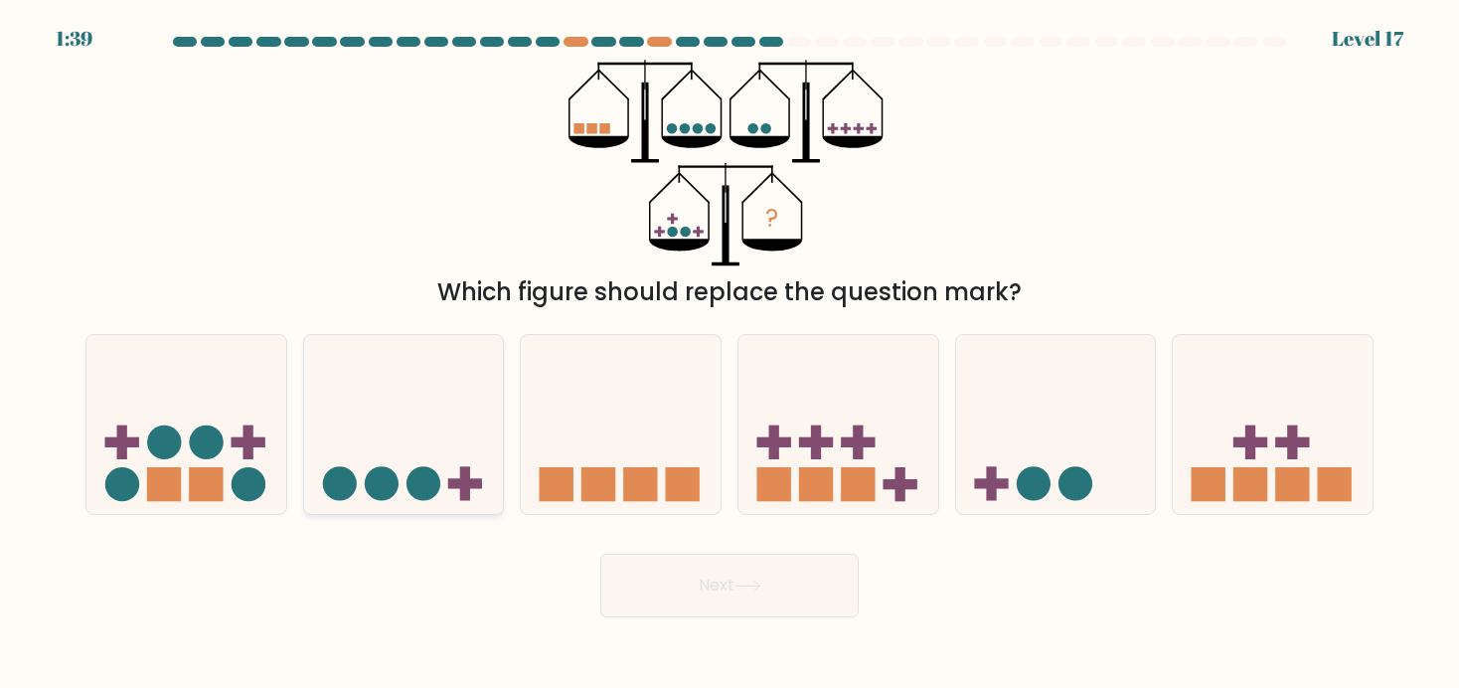
click at [404, 385] on icon at bounding box center [404, 423] width 200 height 165
click at [729, 354] on input "b." at bounding box center [729, 349] width 1 height 10
radio input "true"
click at [738, 579] on button "Next" at bounding box center [729, 586] width 258 height 64
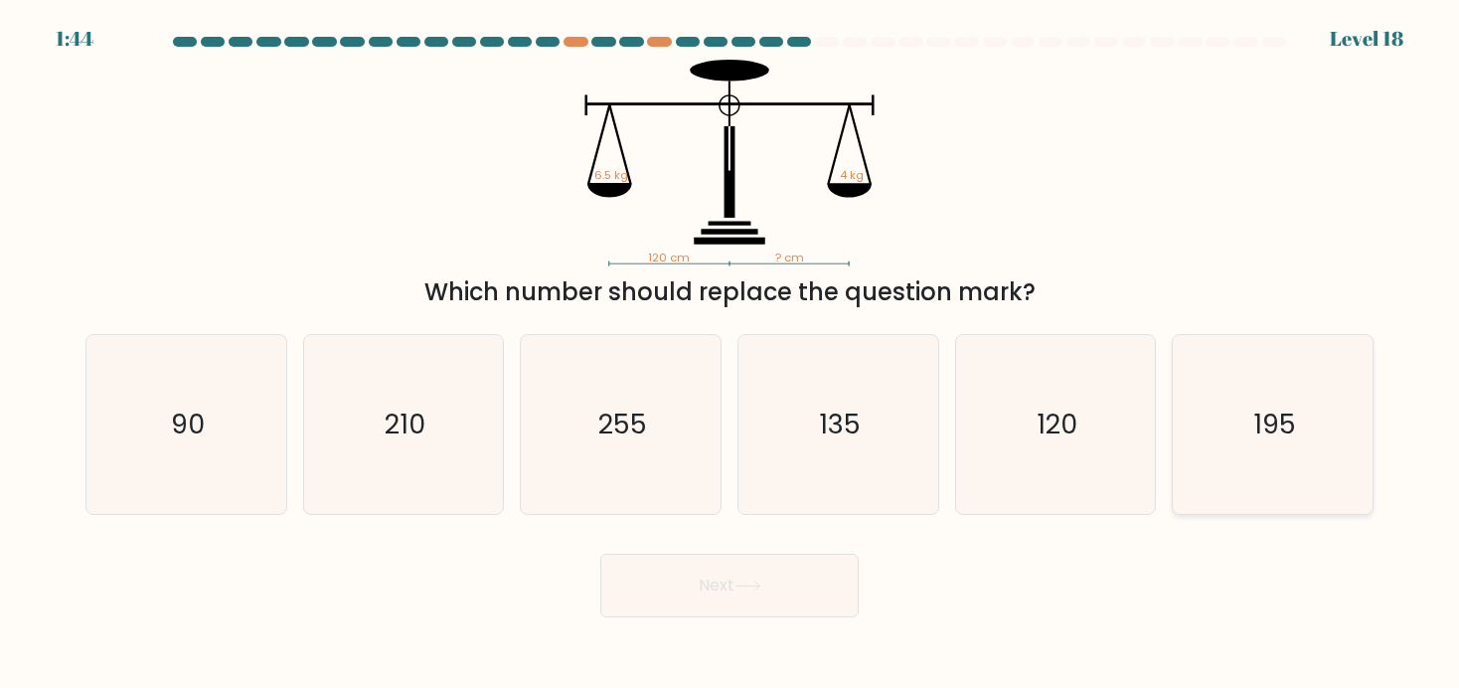
click at [1279, 431] on text "195" at bounding box center [1274, 423] width 43 height 37
click at [730, 354] on input "f. 195" at bounding box center [729, 349] width 1 height 10
radio input "true"
click at [734, 588] on button "Next" at bounding box center [729, 586] width 258 height 64
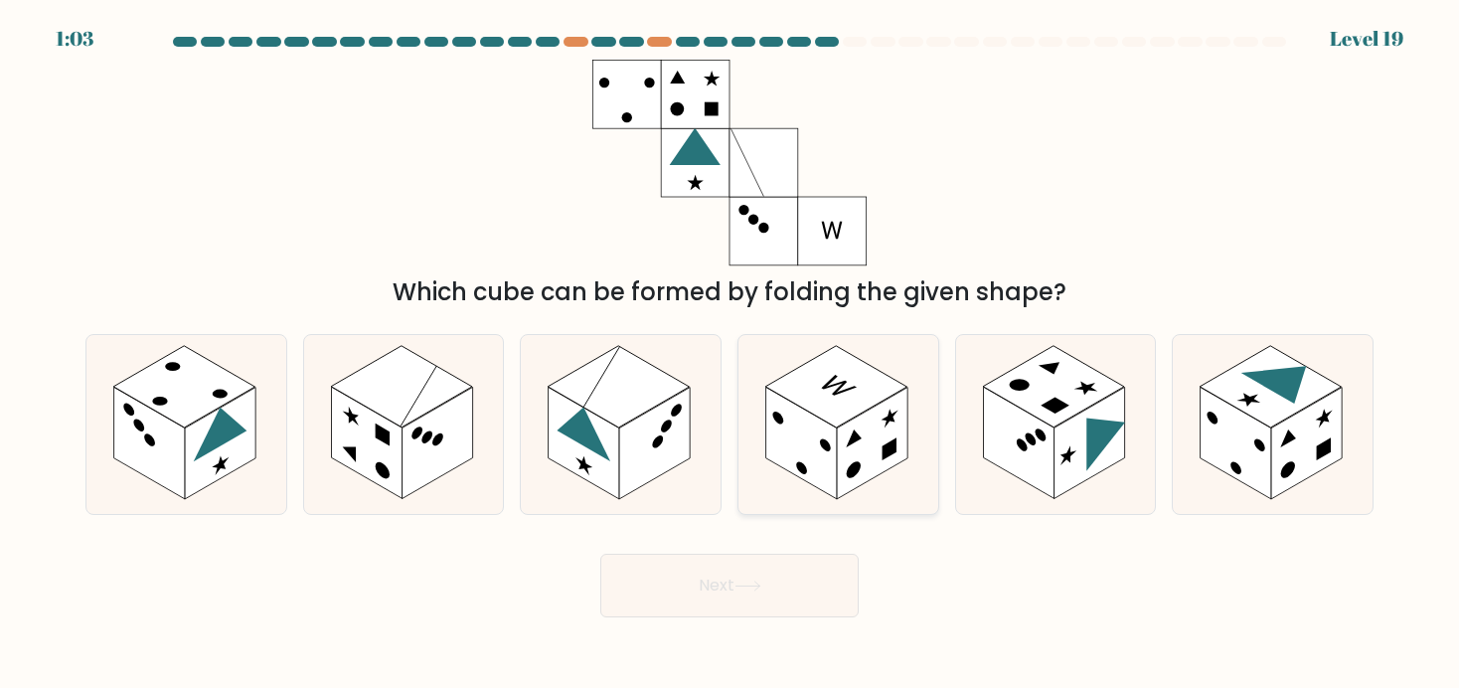
click at [868, 429] on rect at bounding box center [872, 442] width 71 height 111
click at [730, 354] on input "d." at bounding box center [729, 349] width 1 height 10
radio input "true"
click at [750, 587] on icon at bounding box center [747, 585] width 27 height 11
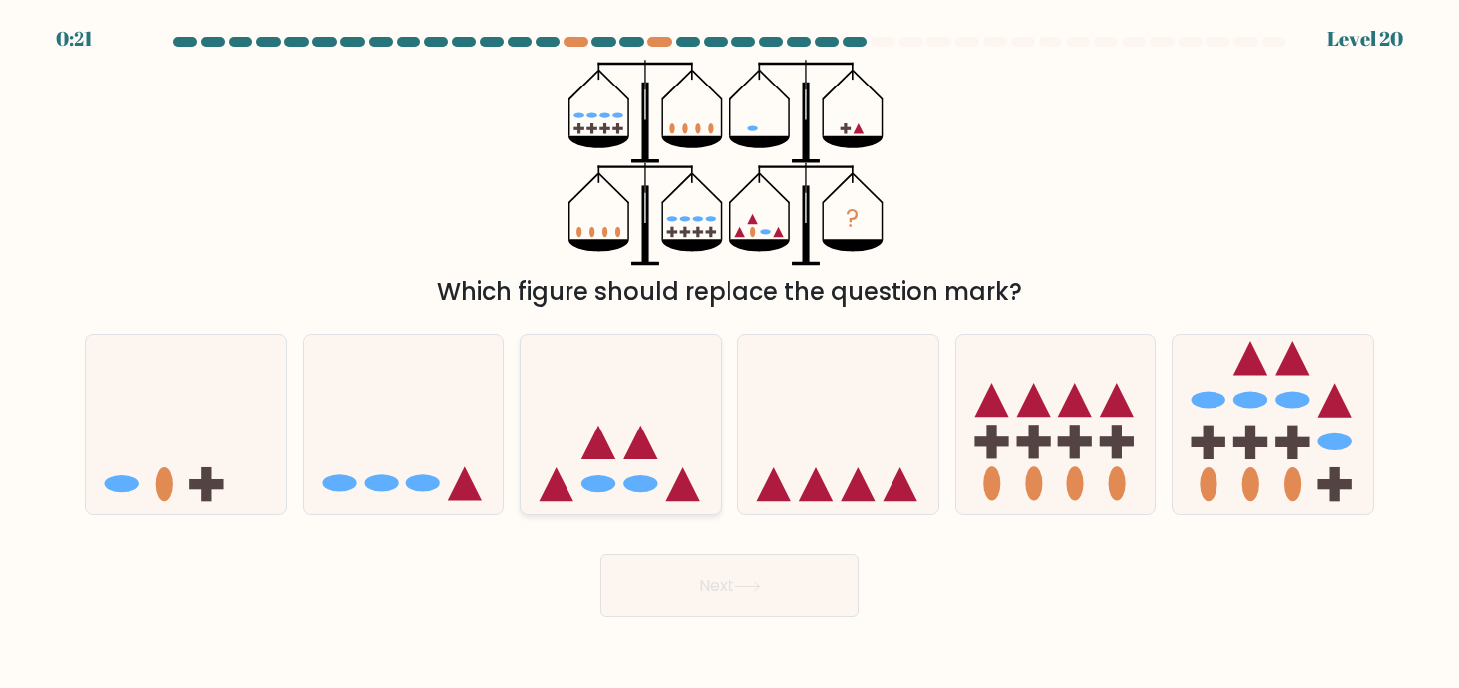
click at [623, 453] on icon at bounding box center [621, 423] width 200 height 165
click at [729, 354] on input "c." at bounding box center [729, 349] width 1 height 10
radio input "true"
click at [723, 580] on button "Next" at bounding box center [729, 586] width 258 height 64
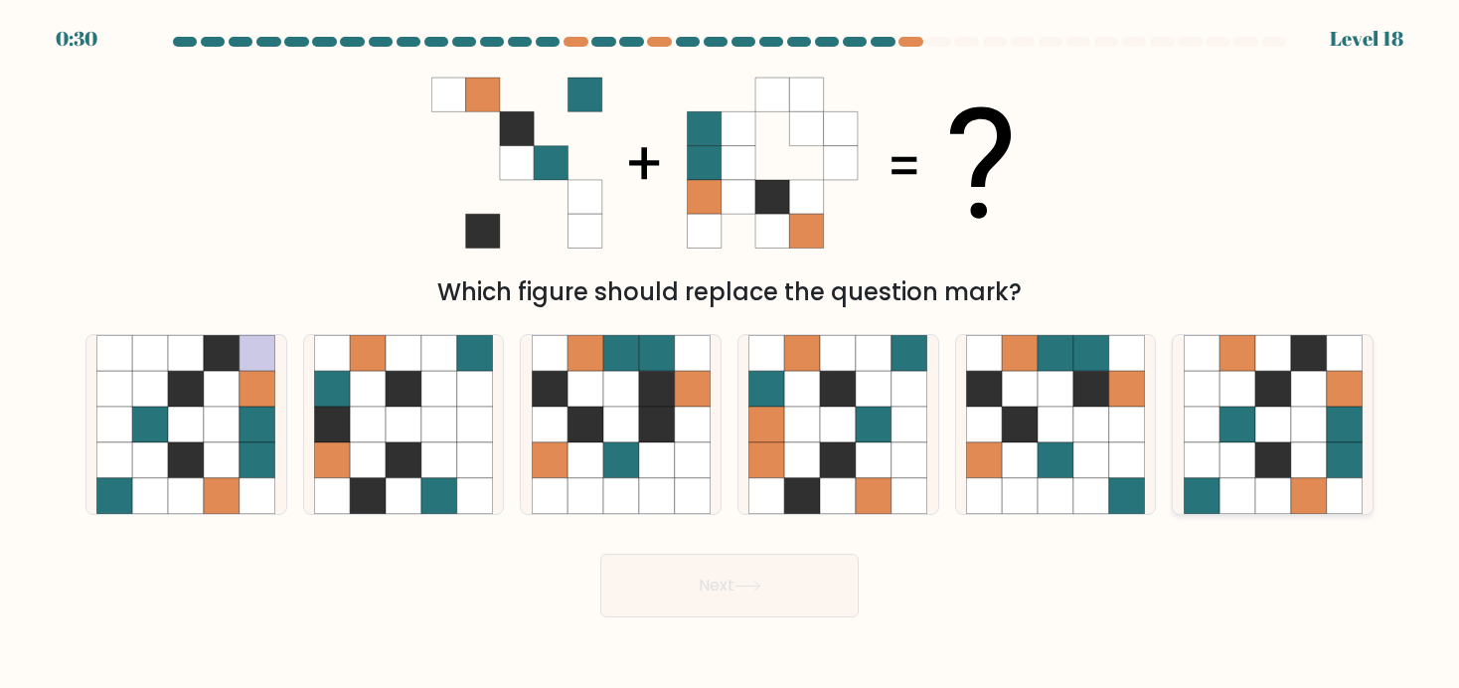
click at [1295, 454] on icon at bounding box center [1309, 460] width 36 height 36
click at [730, 354] on input "f." at bounding box center [729, 349] width 1 height 10
radio input "true"
click at [729, 595] on button "Next" at bounding box center [729, 586] width 258 height 64
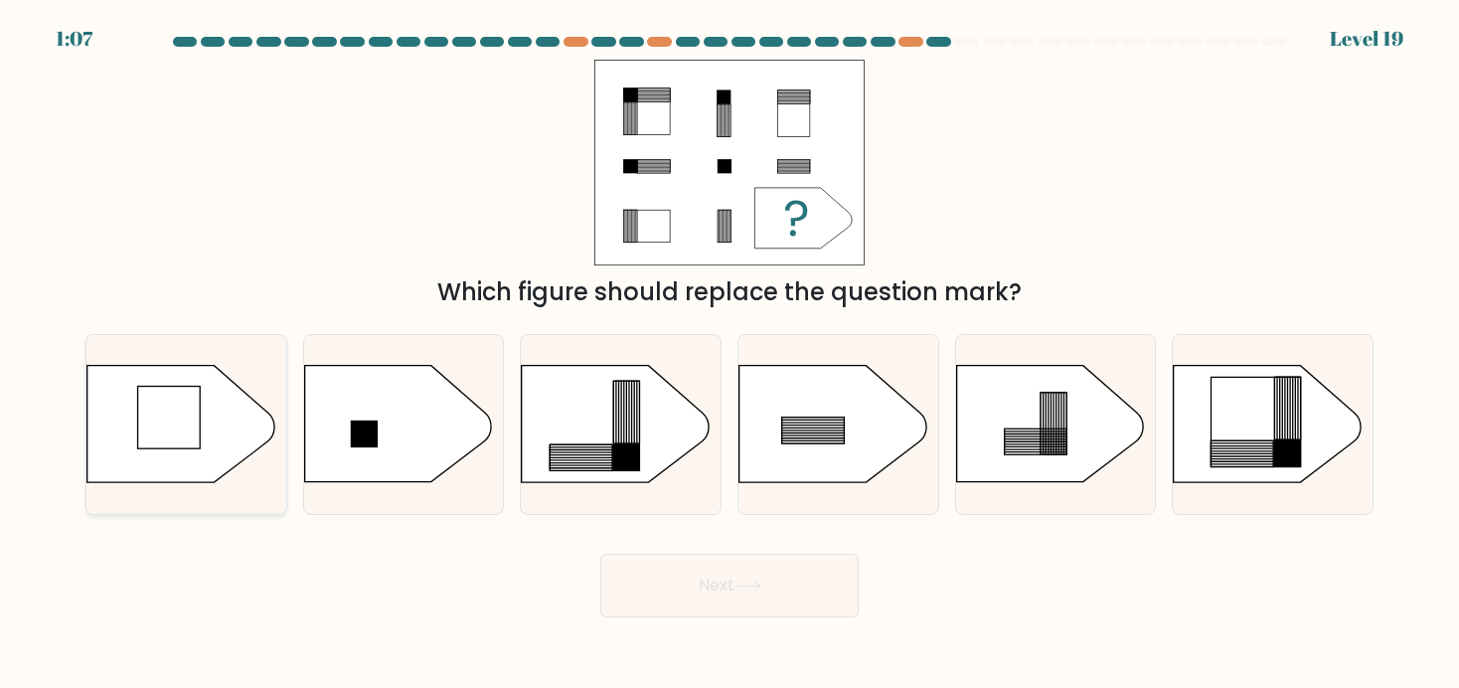
click at [211, 390] on icon at bounding box center [180, 424] width 187 height 116
click at [729, 354] on input "a." at bounding box center [729, 349] width 1 height 10
radio input "true"
click at [705, 584] on button "Next" at bounding box center [729, 586] width 258 height 64
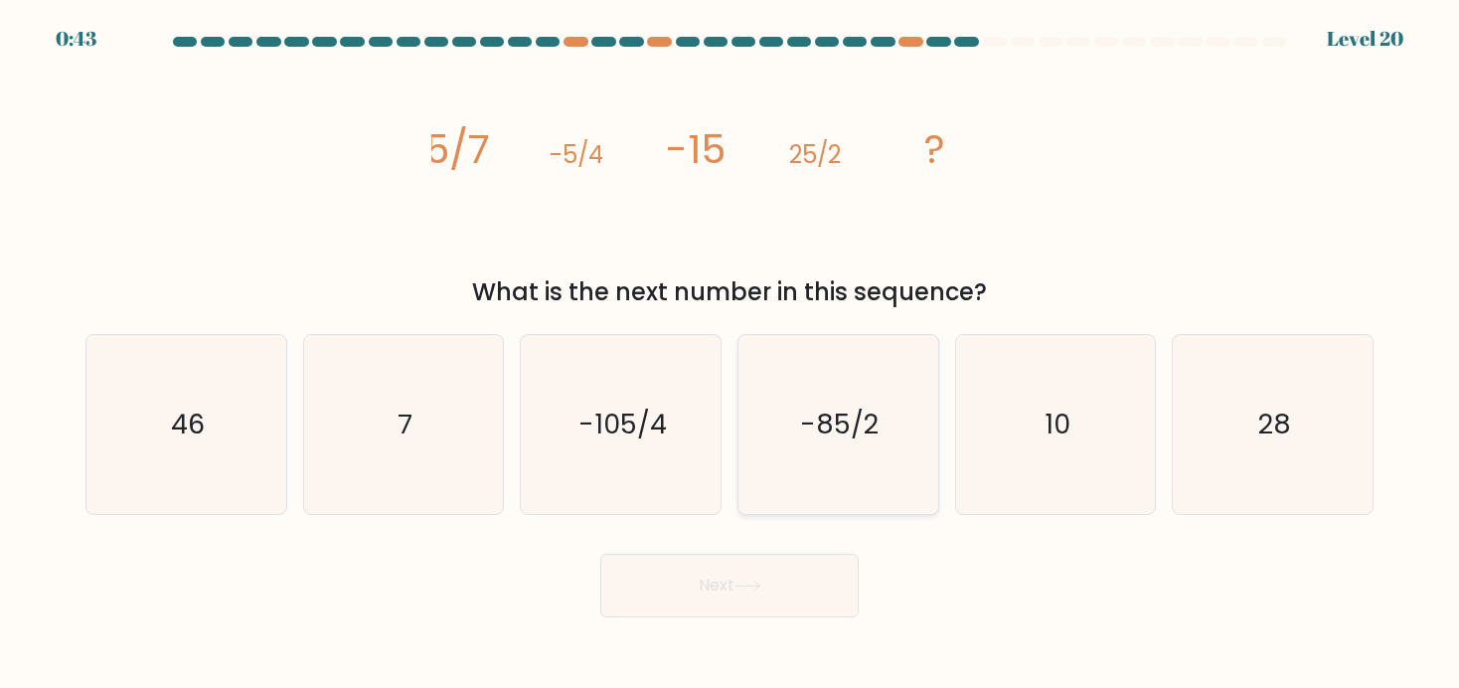
click at [834, 431] on text "-85/2" at bounding box center [840, 423] width 79 height 37
click at [730, 354] on input "d. -85/2" at bounding box center [729, 349] width 1 height 10
radio input "true"
click at [744, 591] on icon at bounding box center [747, 585] width 27 height 11
click at [749, 590] on icon at bounding box center [747, 585] width 27 height 11
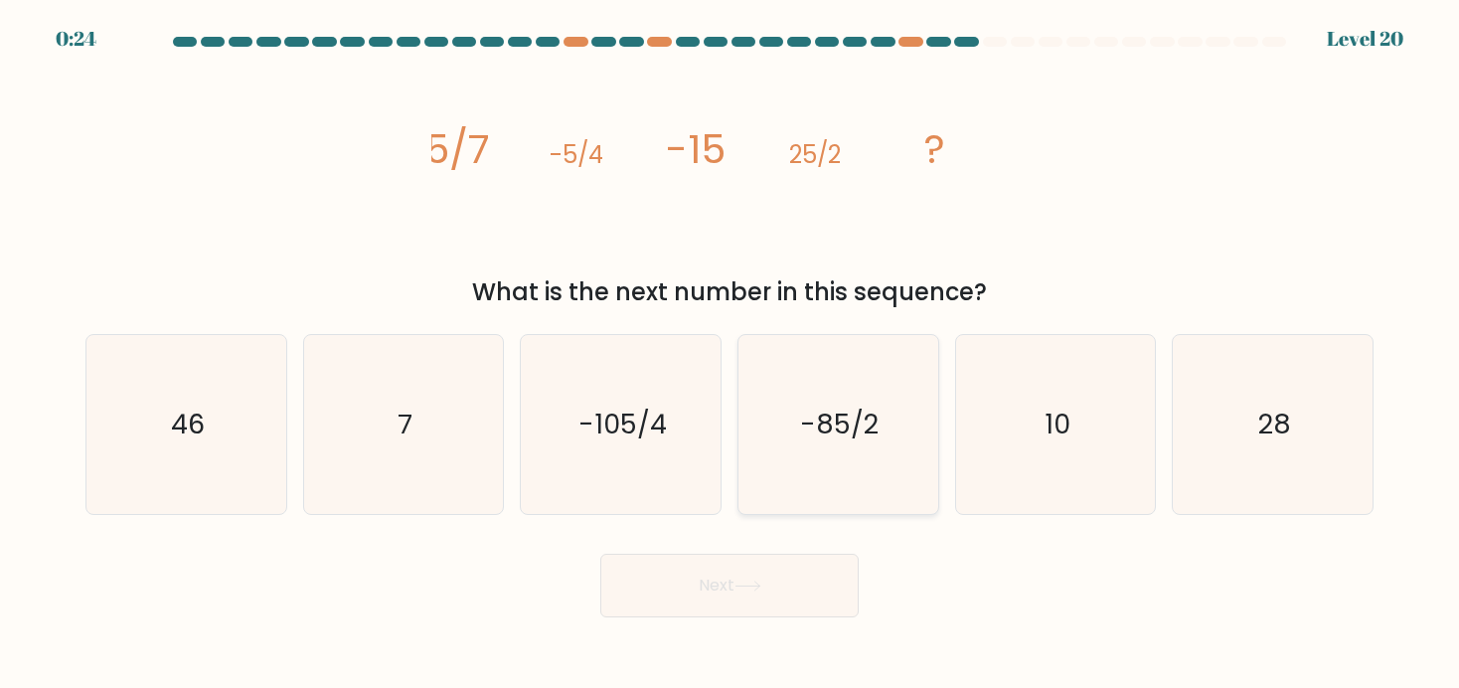
click at [824, 413] on text "-85/2" at bounding box center [840, 423] width 79 height 37
click at [730, 354] on input "d. -85/2" at bounding box center [729, 349] width 1 height 10
radio input "true"
click at [736, 586] on button "Next" at bounding box center [729, 586] width 258 height 64
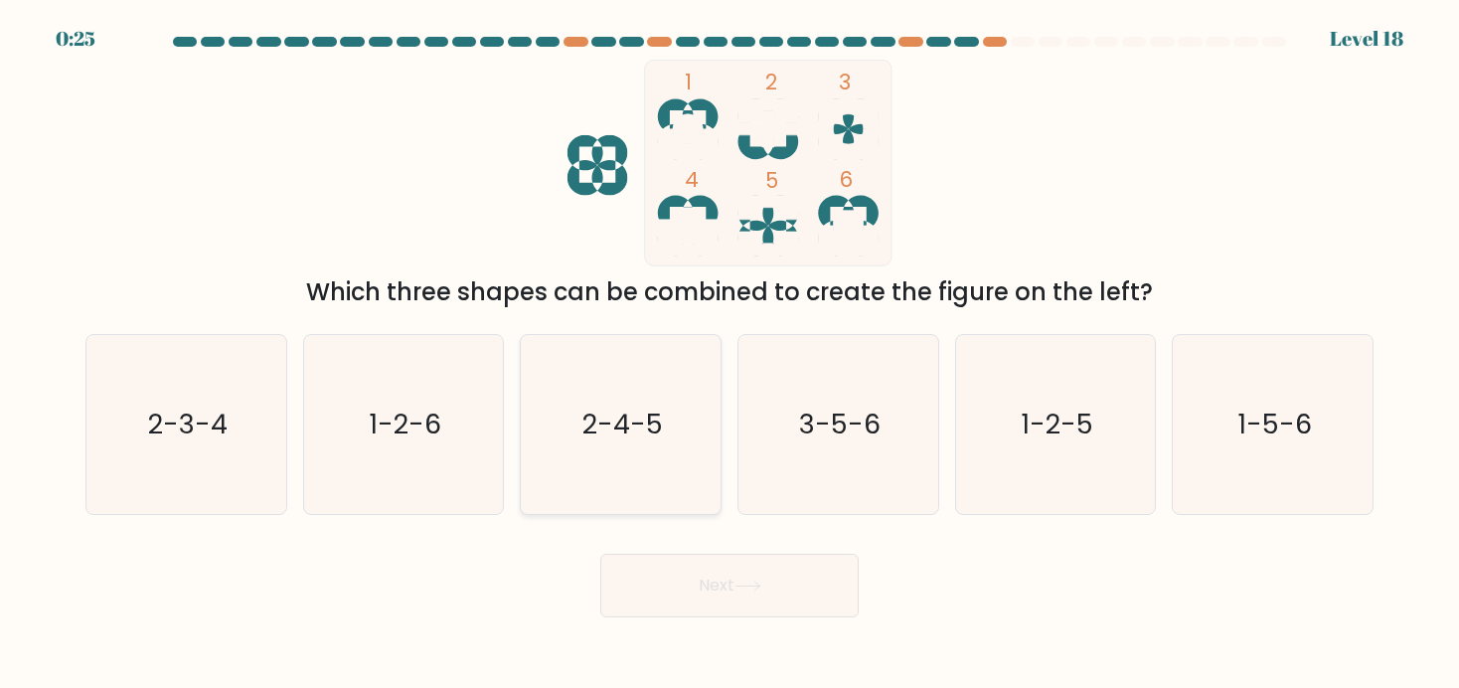
click at [686, 384] on icon "2-4-5" at bounding box center [621, 424] width 179 height 179
click at [729, 354] on input "c. 2-4-5" at bounding box center [729, 349] width 1 height 10
radio input "true"
click at [725, 583] on button "Next" at bounding box center [729, 586] width 258 height 64
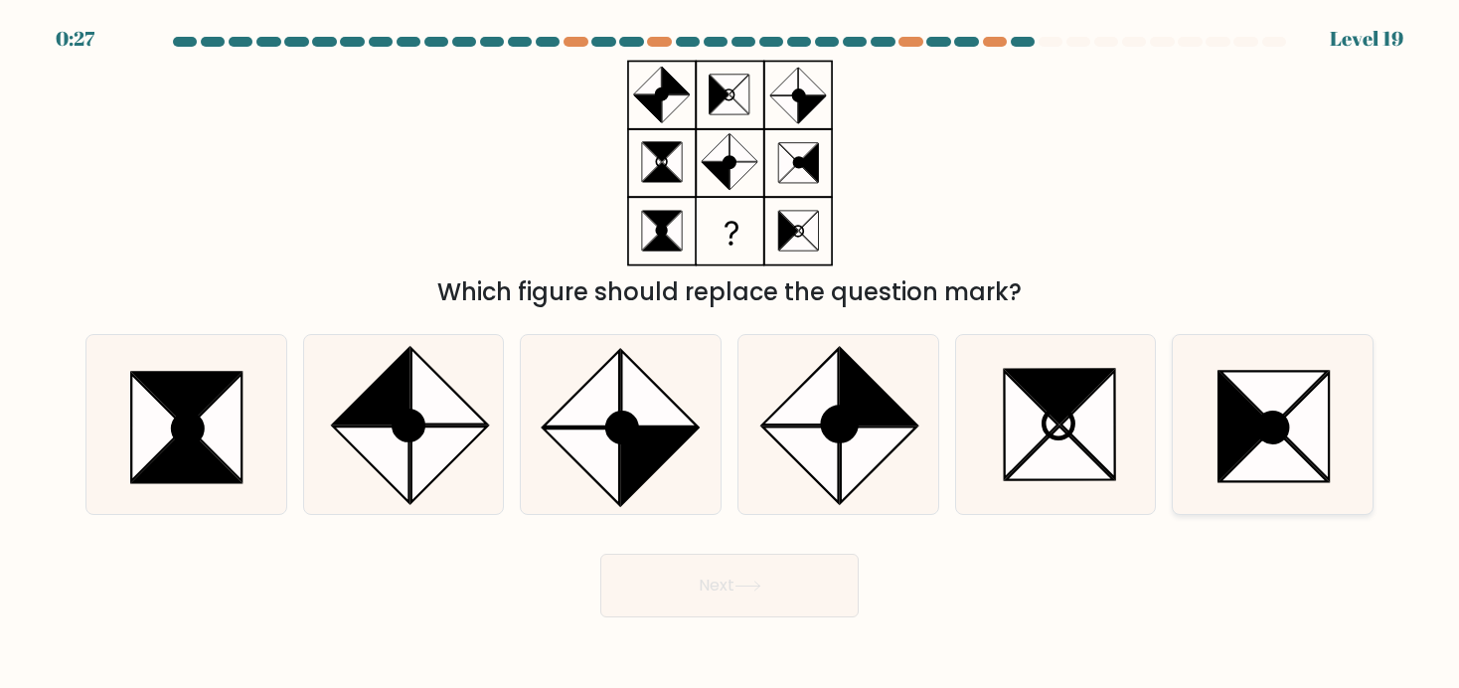
click at [1277, 414] on icon at bounding box center [1271, 426] width 29 height 29
click at [730, 354] on input "f." at bounding box center [729, 349] width 1 height 10
radio input "true"
click at [740, 600] on button "Next" at bounding box center [729, 586] width 258 height 64
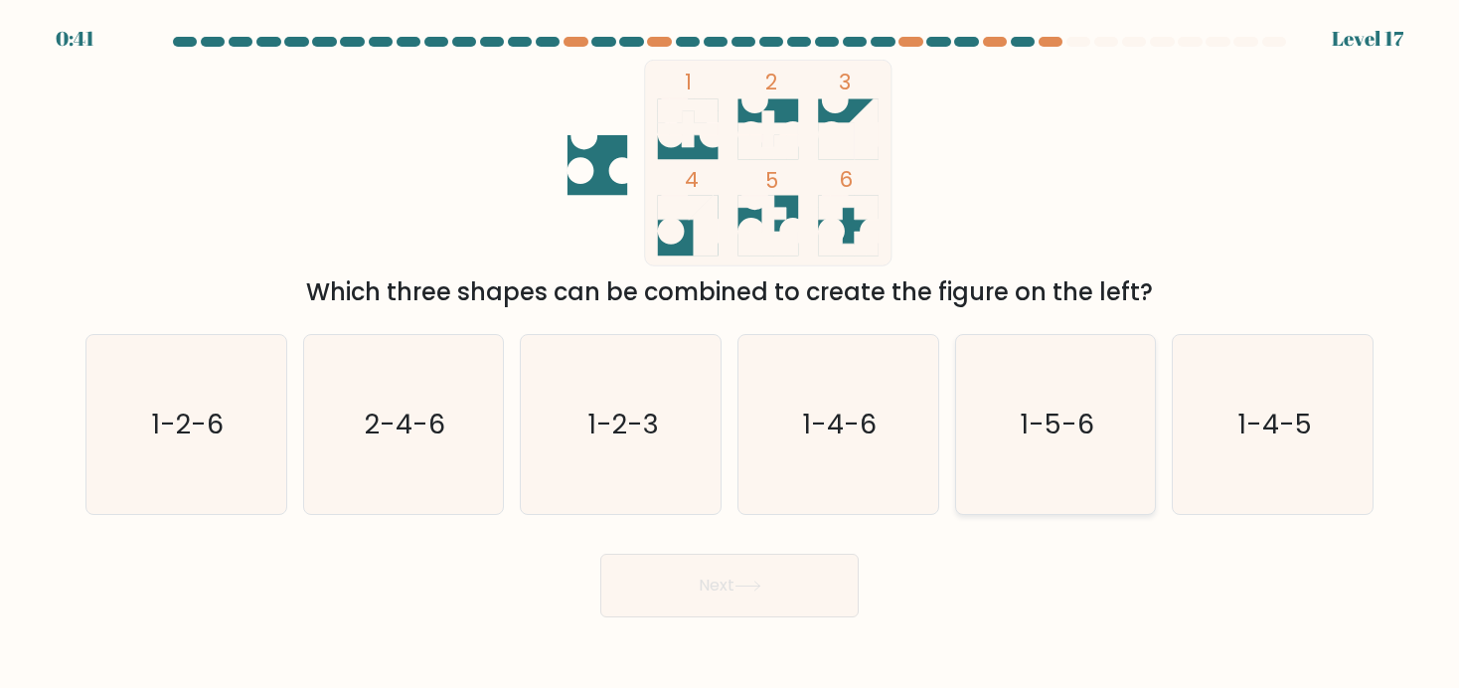
click at [1045, 406] on text "1-5-6" at bounding box center [1057, 423] width 75 height 37
click at [730, 354] on input "e. 1-5-6" at bounding box center [729, 349] width 1 height 10
radio input "true"
click at [757, 588] on icon at bounding box center [747, 585] width 27 height 11
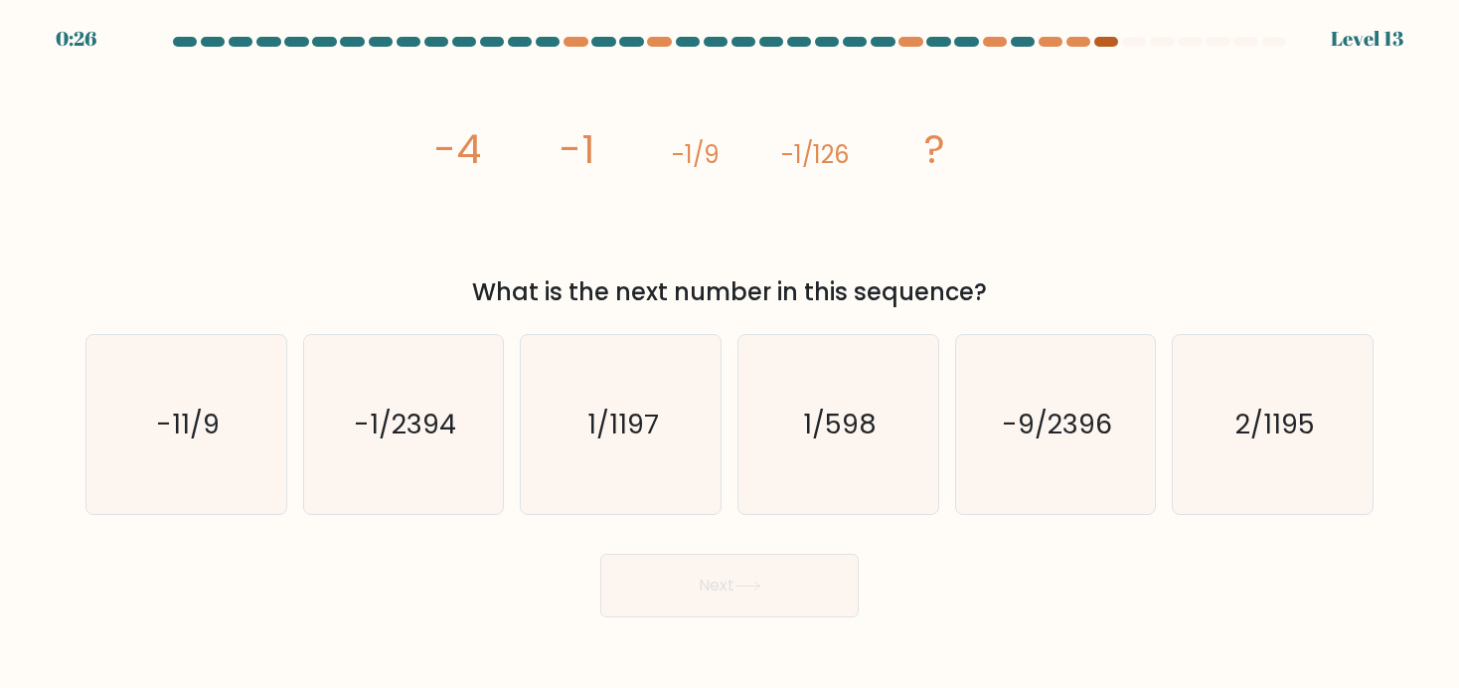
click at [1101, 41] on div at bounding box center [1106, 42] width 24 height 10
click at [1112, 42] on div at bounding box center [1106, 42] width 24 height 10
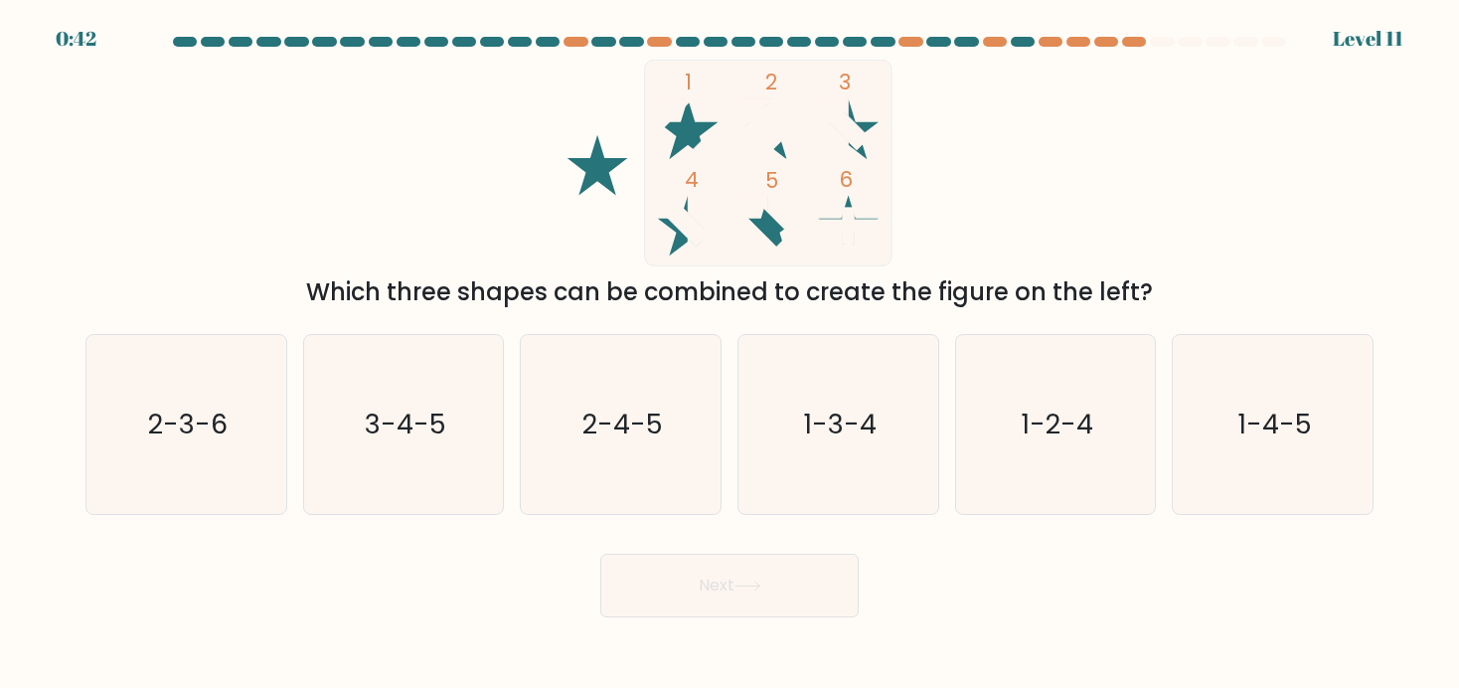
click at [1364, 35] on div "Level 11" at bounding box center [1368, 39] width 71 height 30
